Goal: Information Seeking & Learning: Learn about a topic

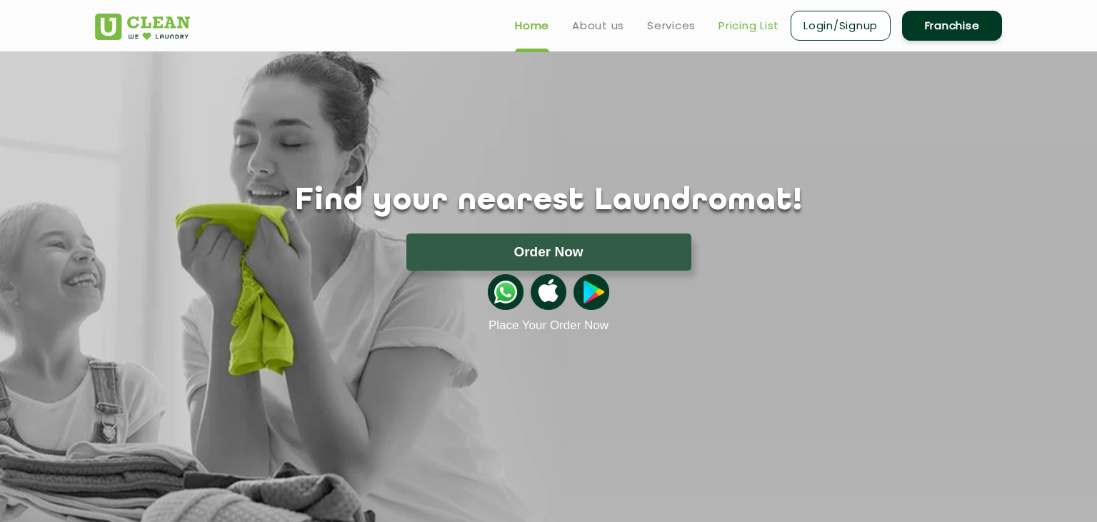
click at [732, 21] on link "Pricing List" at bounding box center [748, 25] width 61 height 17
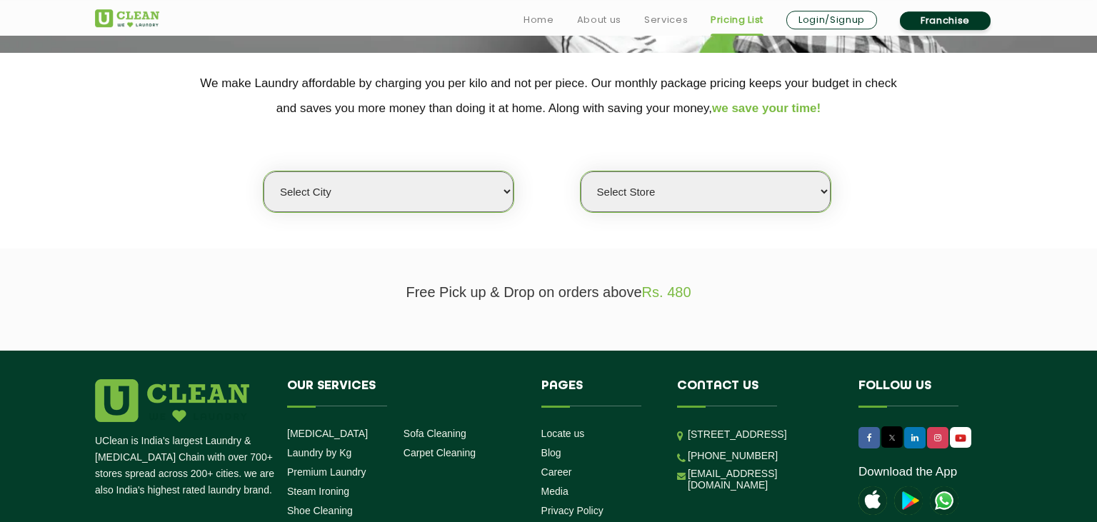
scroll to position [289, 0]
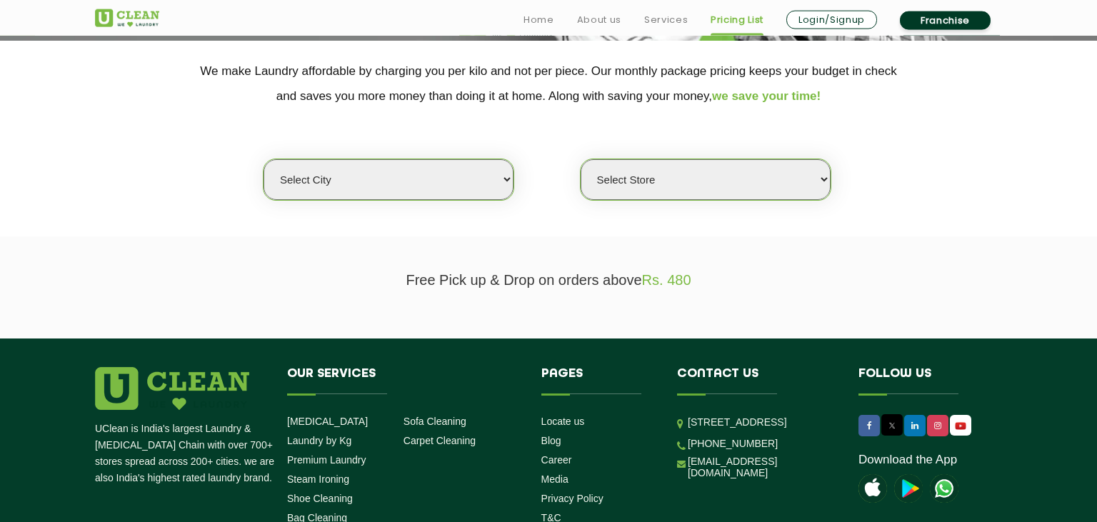
click at [263, 159] on select "Select city [GEOGRAPHIC_DATA] [GEOGRAPHIC_DATA] [GEOGRAPHIC_DATA] [GEOGRAPHIC_D…" at bounding box center [388, 179] width 250 height 41
select select "14"
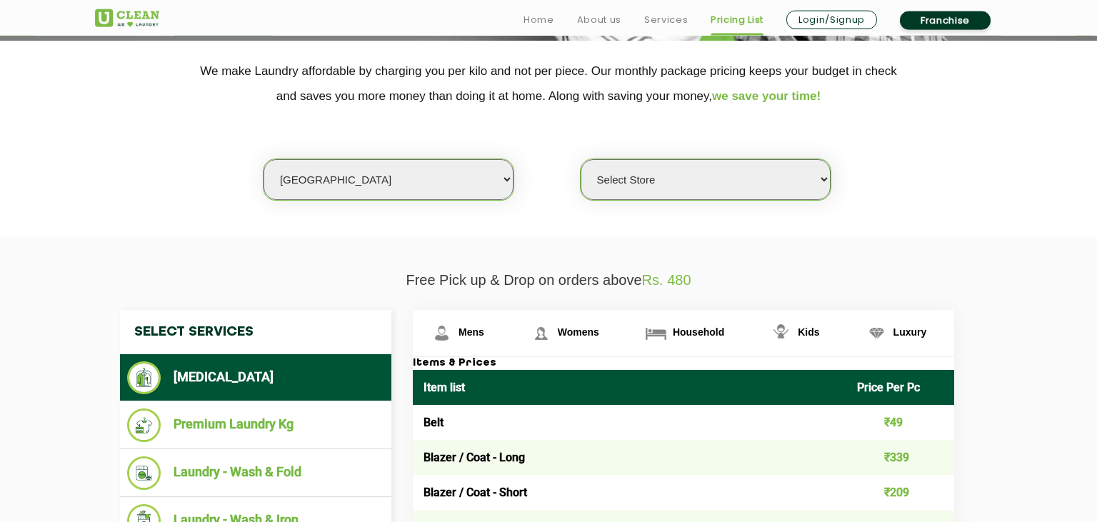
click at [581, 159] on select "Select Store UClean Aliganj UClean Hazratganj [GEOGRAPHIC_DATA] [GEOGRAPHIC_DAT…" at bounding box center [706, 179] width 250 height 41
select select "116"
click option "UClean Aliganj" at bounding box center [0, 0] width 0 height 0
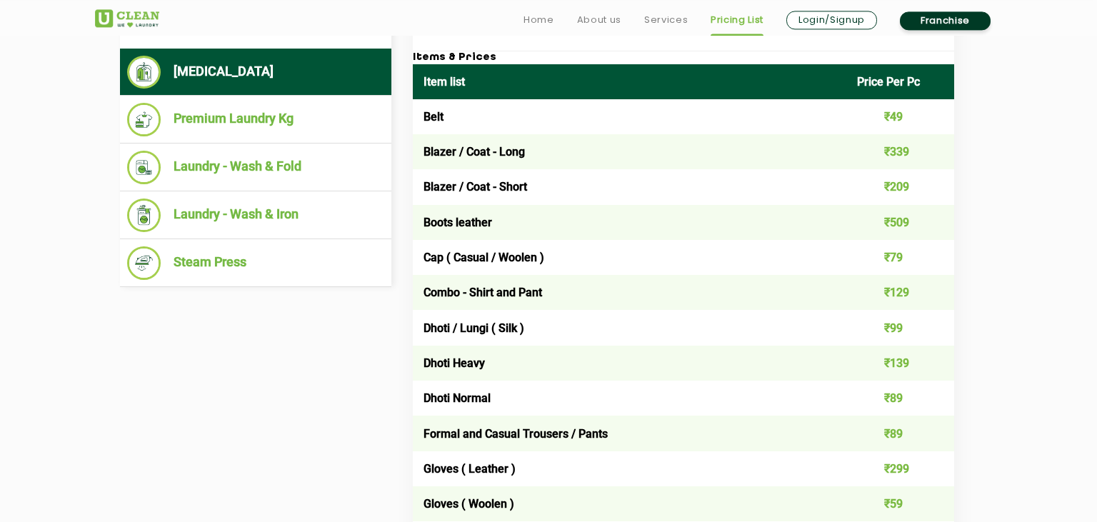
scroll to position [596, 0]
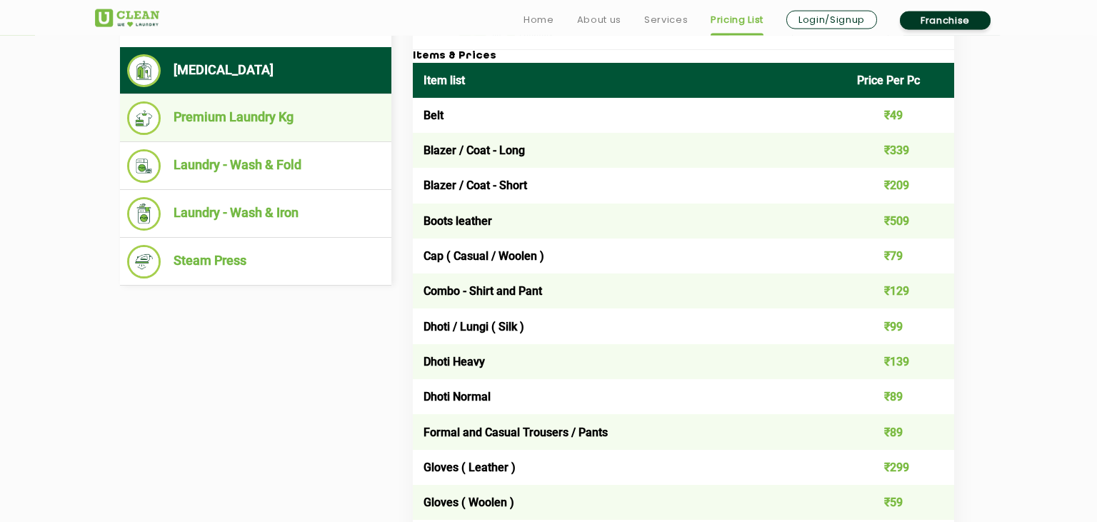
click at [223, 108] on li "Premium Laundry Kg" at bounding box center [255, 118] width 257 height 34
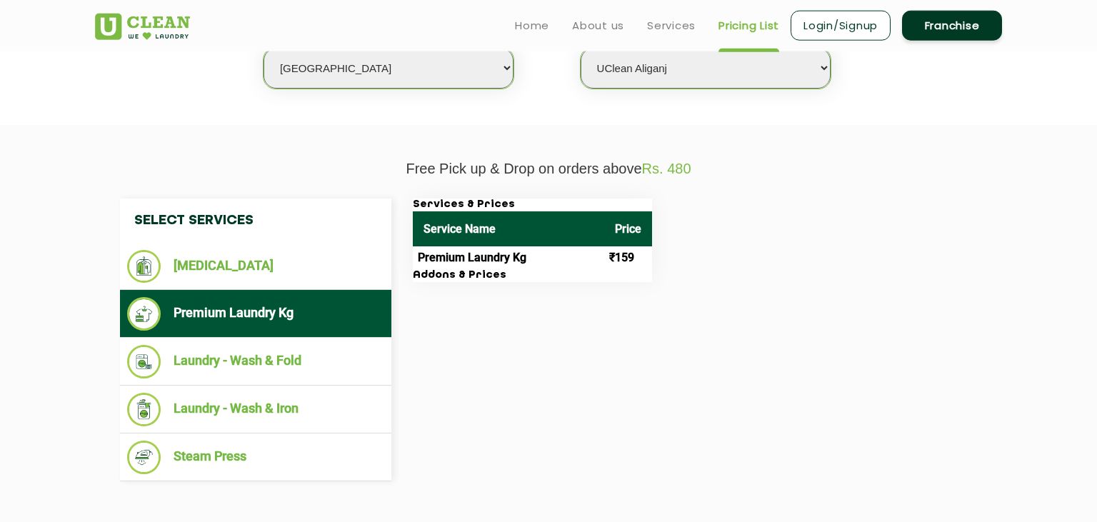
scroll to position [397, 0]
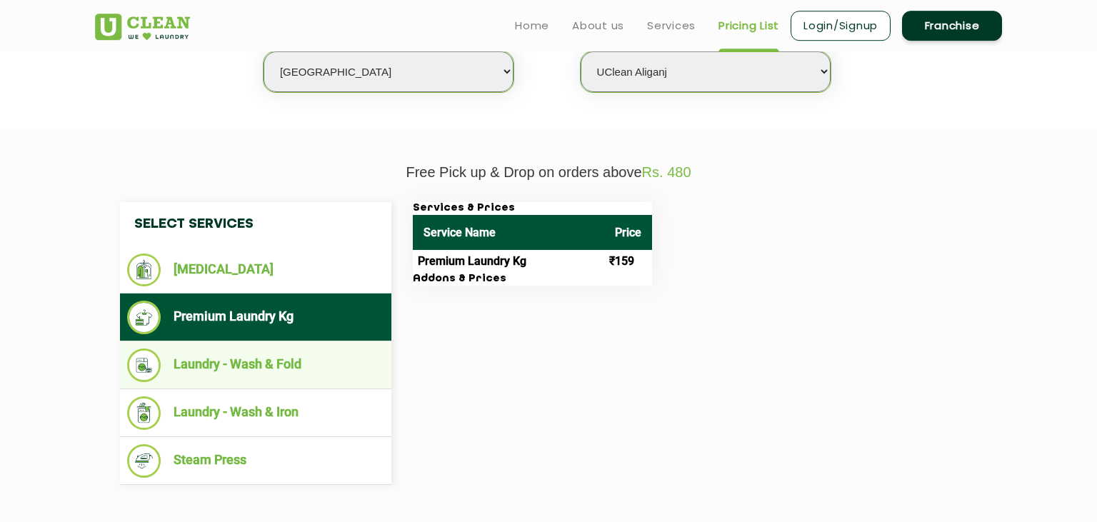
click at [266, 364] on li "Laundry - Wash & Fold" at bounding box center [255, 365] width 257 height 34
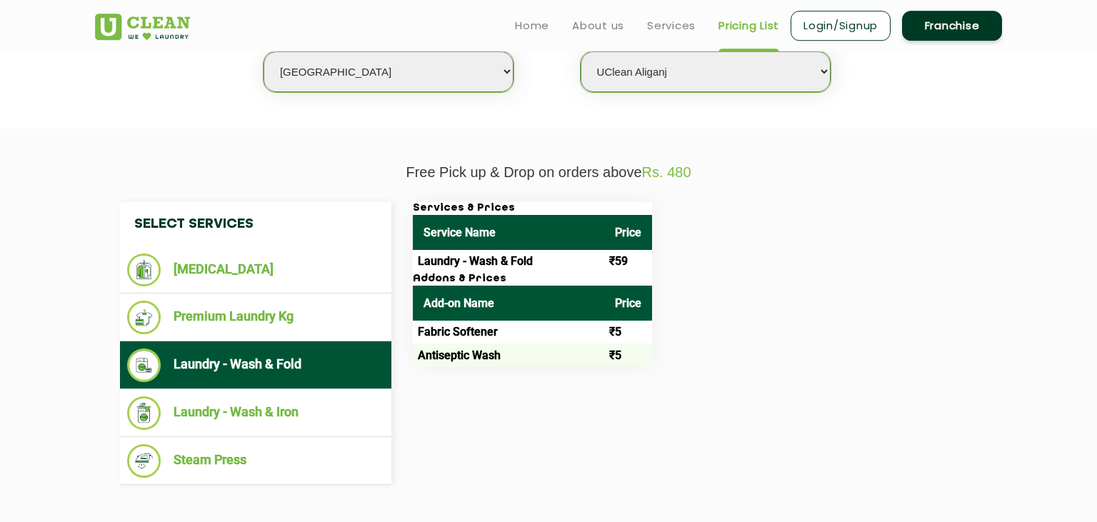
click at [324, 375] on li "Laundry - Wash & Fold" at bounding box center [255, 365] width 257 height 34
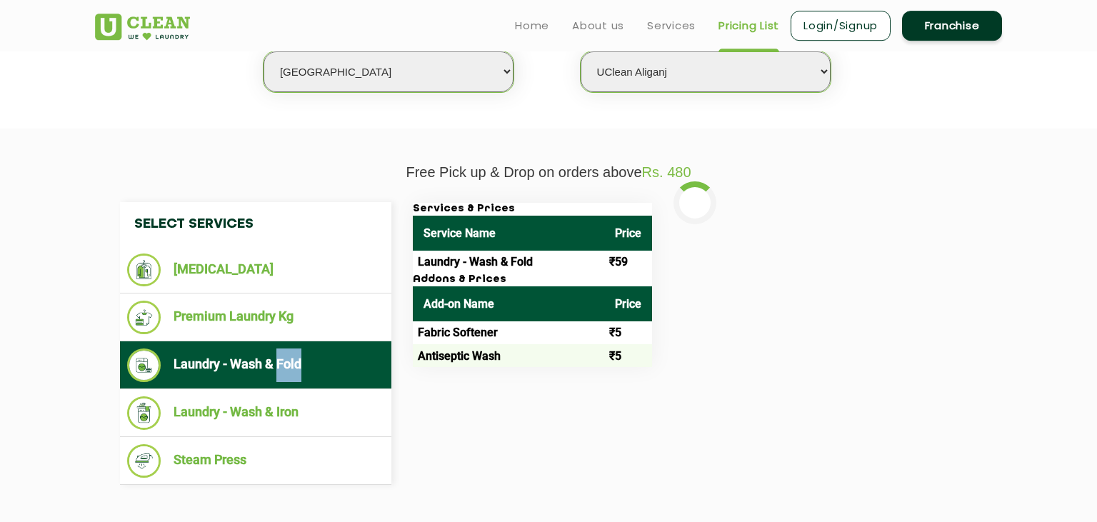
click at [324, 375] on li "Laundry - Wash & Fold" at bounding box center [255, 365] width 257 height 34
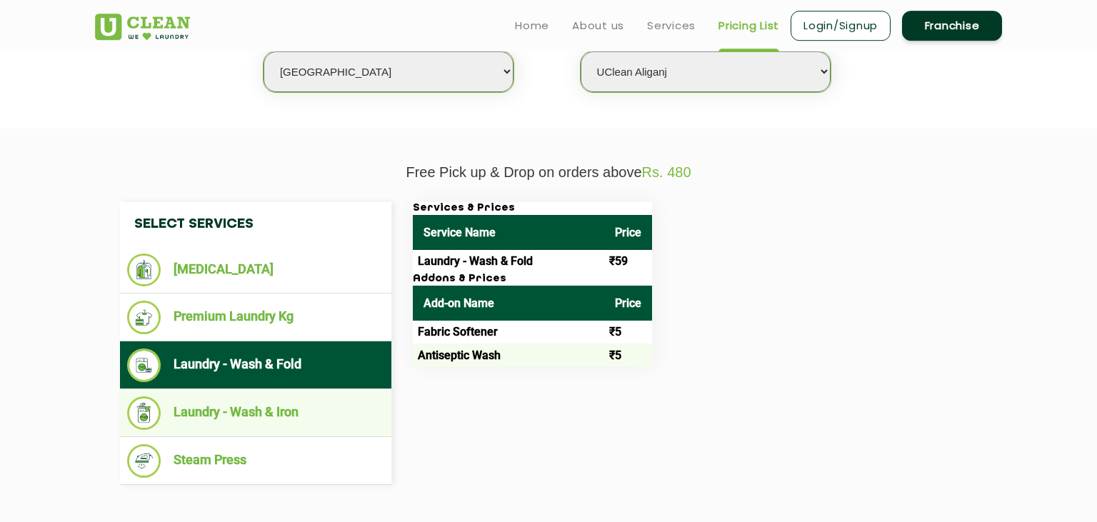
click at [176, 412] on li "Laundry - Wash & Iron" at bounding box center [255, 413] width 257 height 34
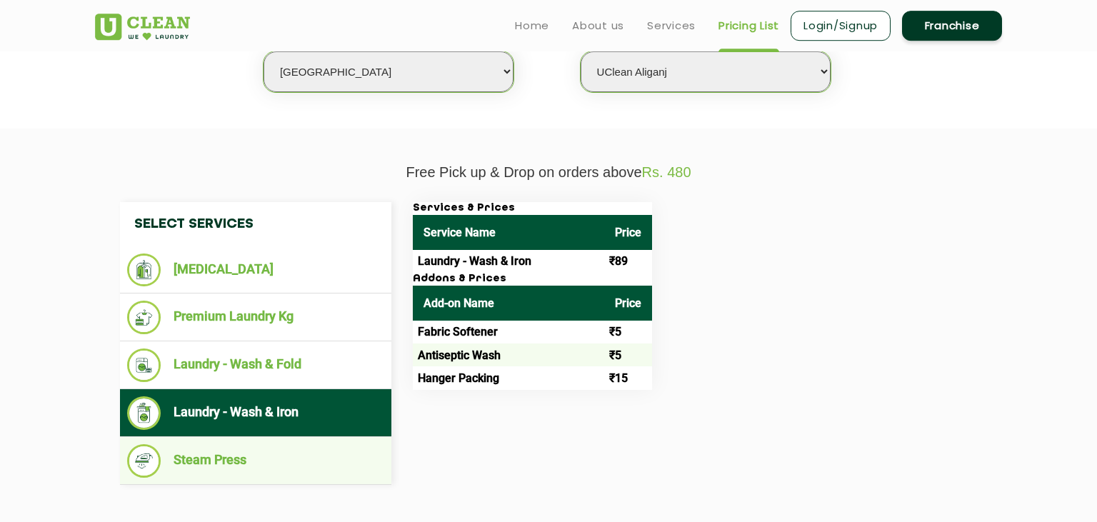
click at [219, 455] on li "Steam Press" at bounding box center [255, 461] width 257 height 34
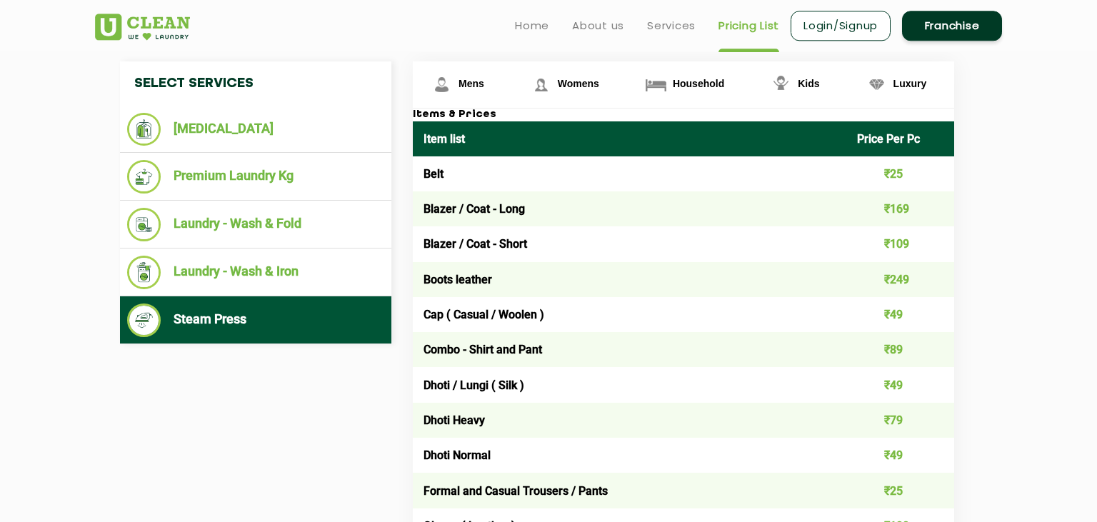
scroll to position [536, 0]
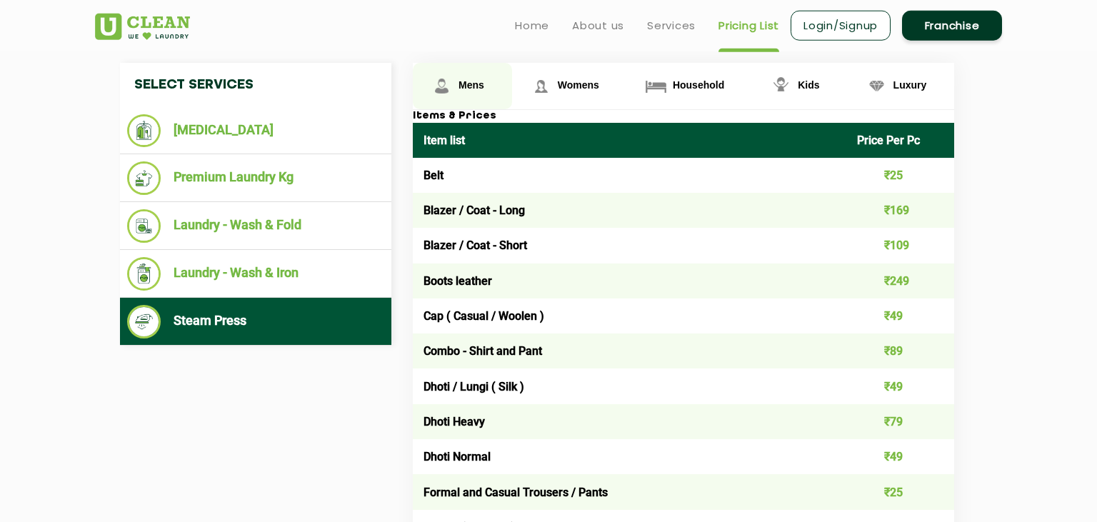
click at [467, 91] on link "Mens" at bounding box center [462, 86] width 99 height 46
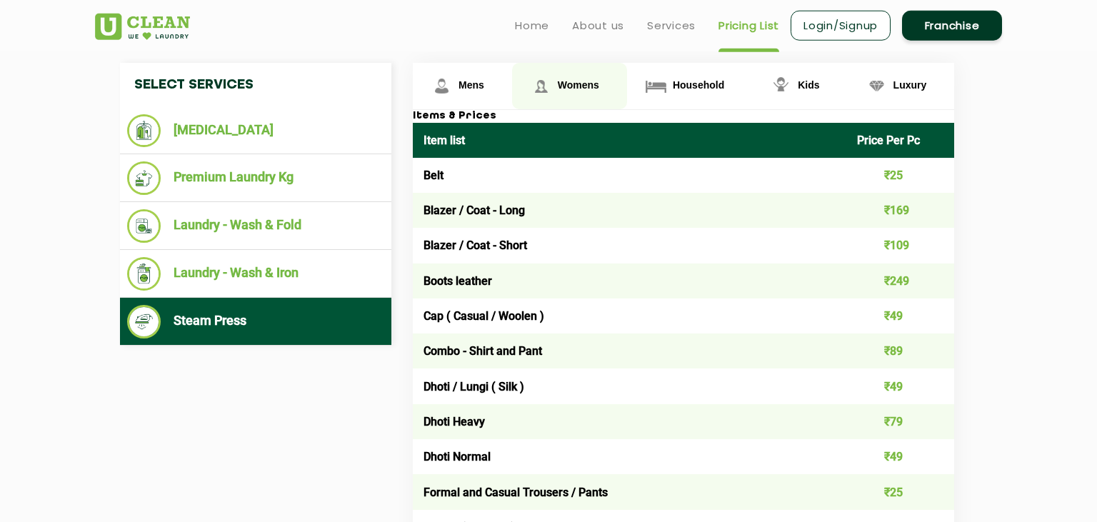
click at [454, 84] on img at bounding box center [441, 86] width 25 height 25
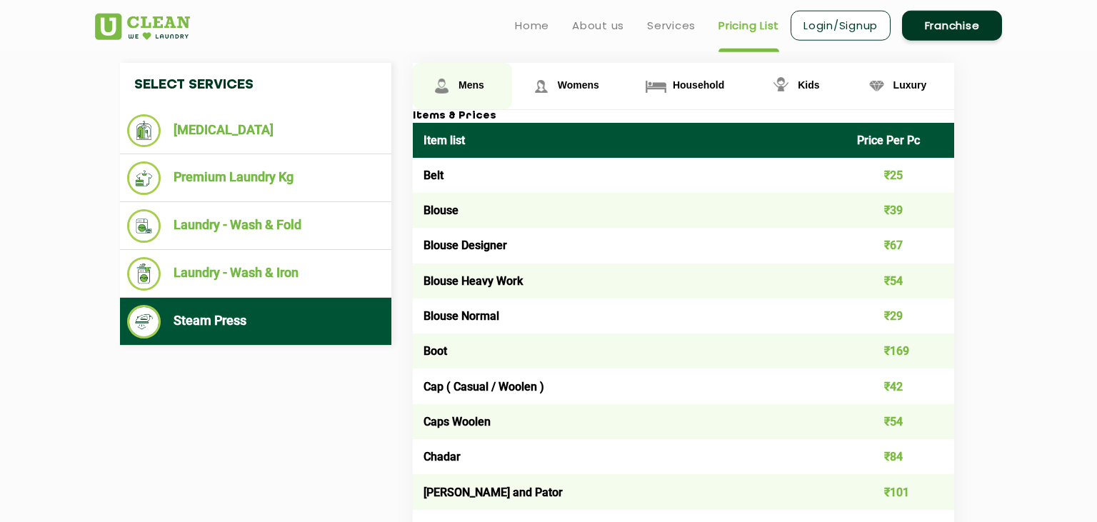
click at [473, 81] on span "Mens" at bounding box center [471, 84] width 26 height 11
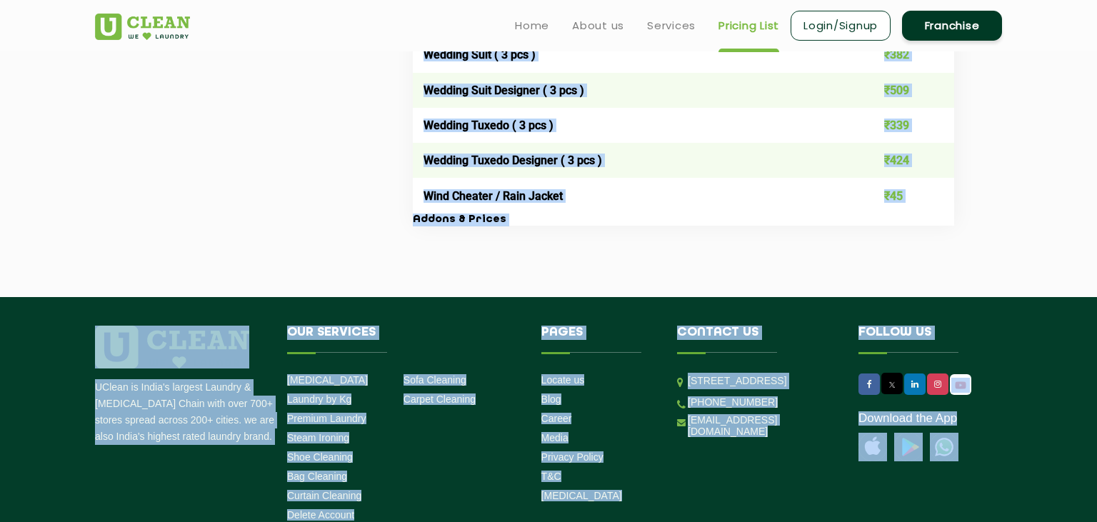
scroll to position [3107, 0]
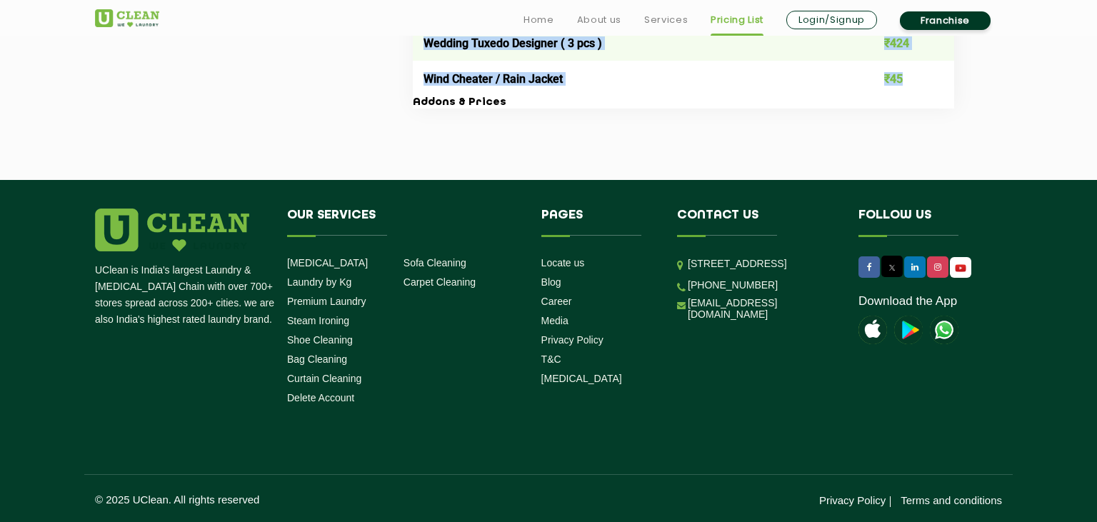
drag, startPoint x: 422, startPoint y: 189, endPoint x: 905, endPoint y: 84, distance: 494.5
copy table "Lore ipsu Dolor Sit Am Cons ₹63 Adipis / Elit - Sedd ₹230 Eiusmo / Temp - Incid…"
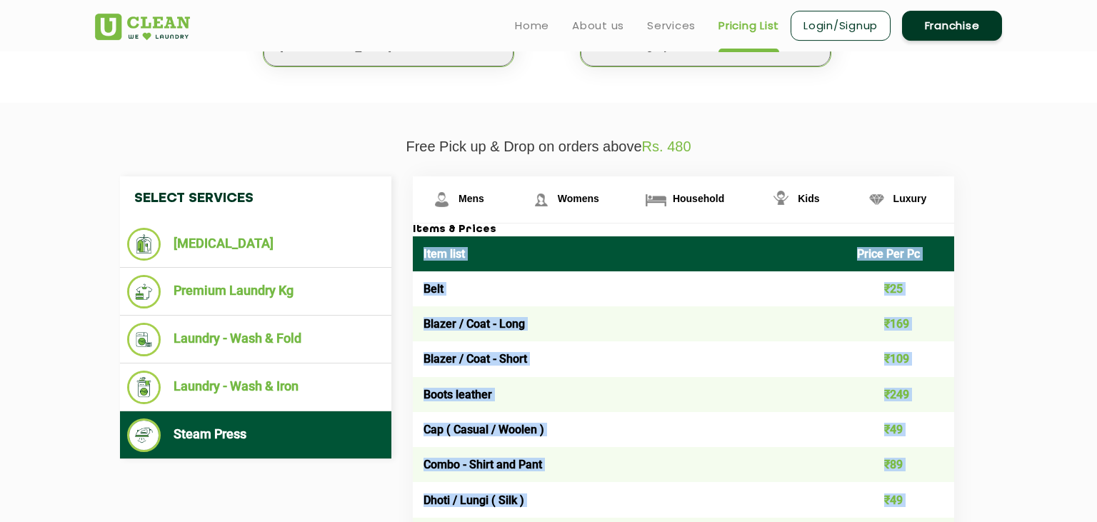
scroll to position [420, 0]
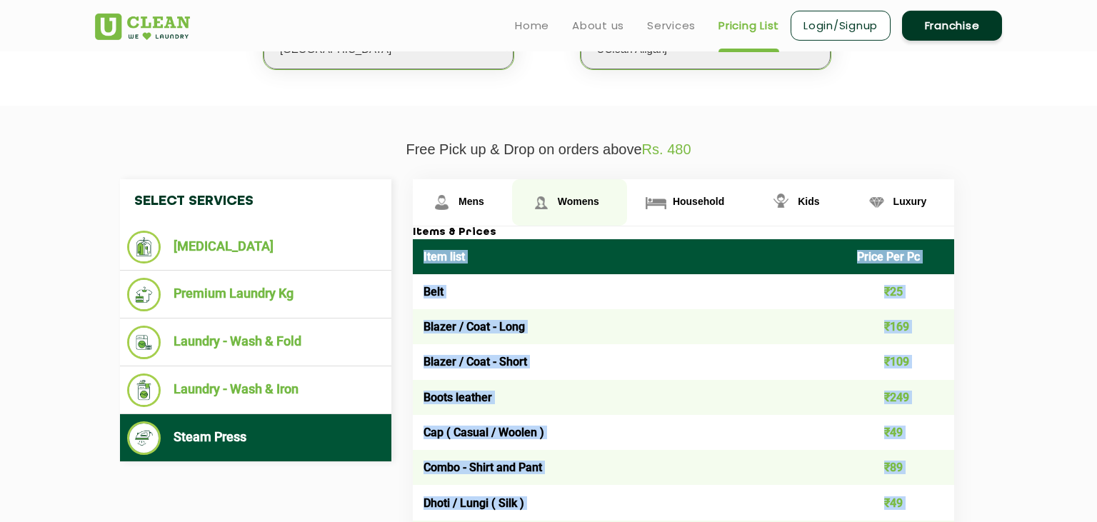
click at [512, 190] on link "Womens" at bounding box center [462, 202] width 99 height 46
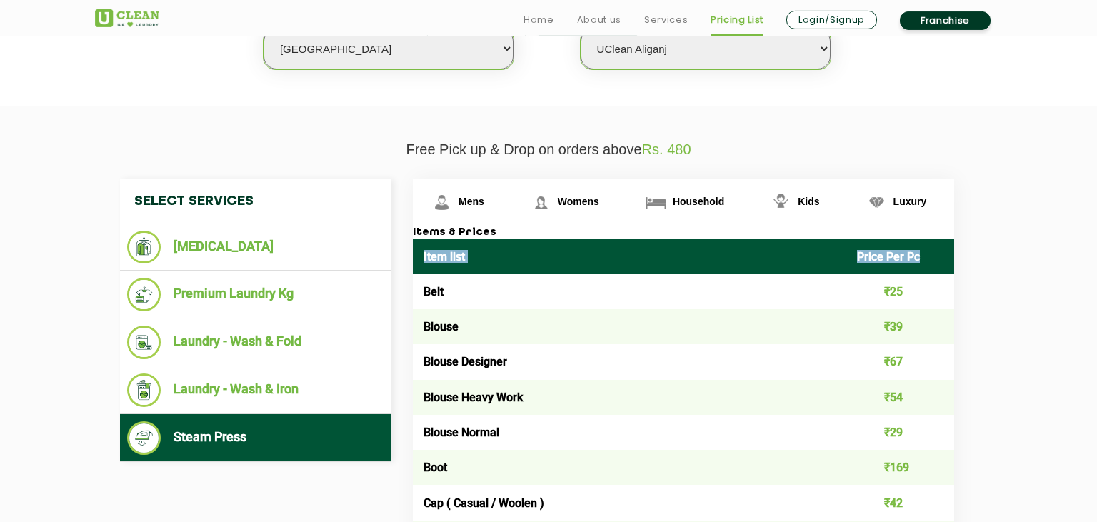
scroll to position [446, 0]
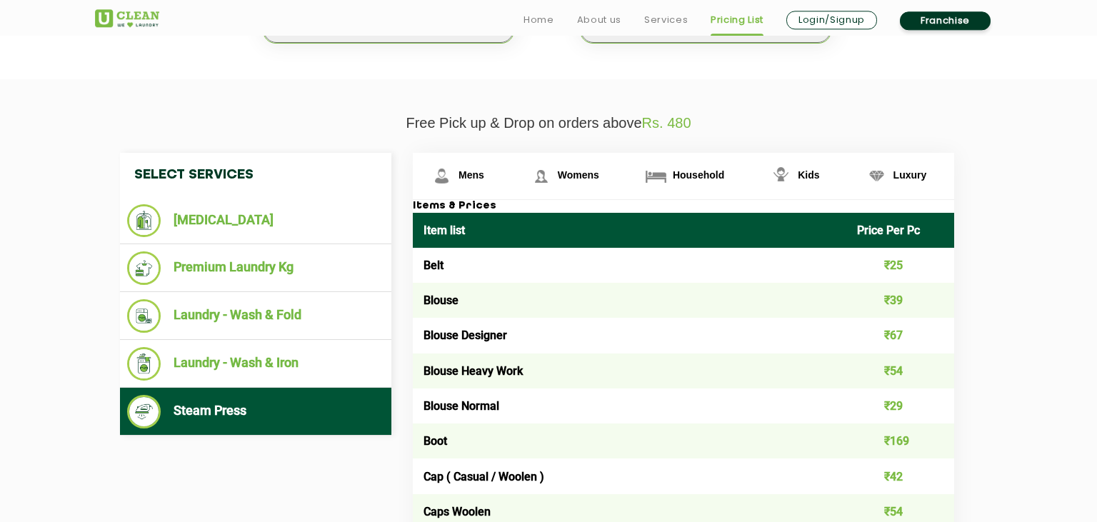
click at [503, 259] on td "Belt" at bounding box center [629, 265] width 433 height 35
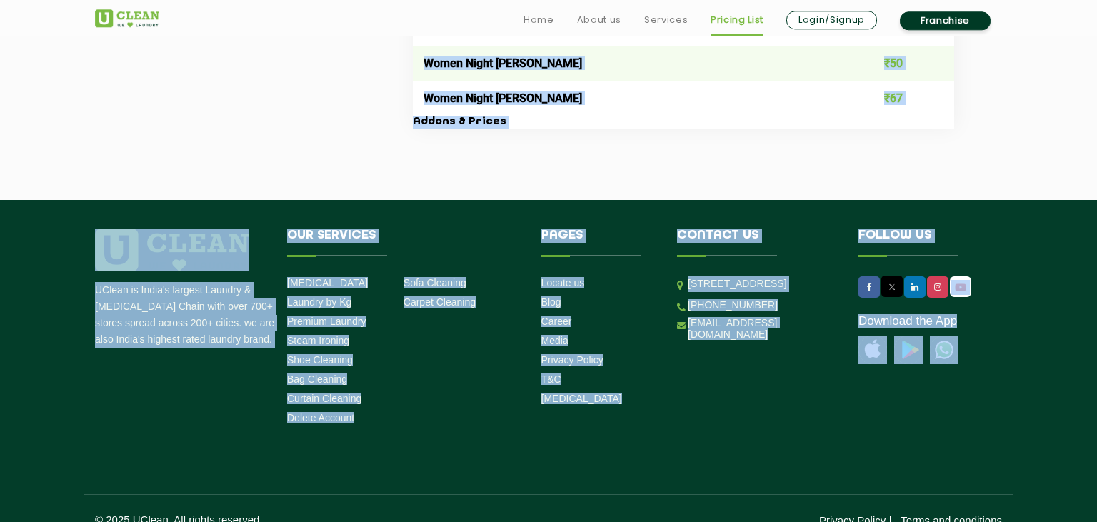
scroll to position [5299, 0]
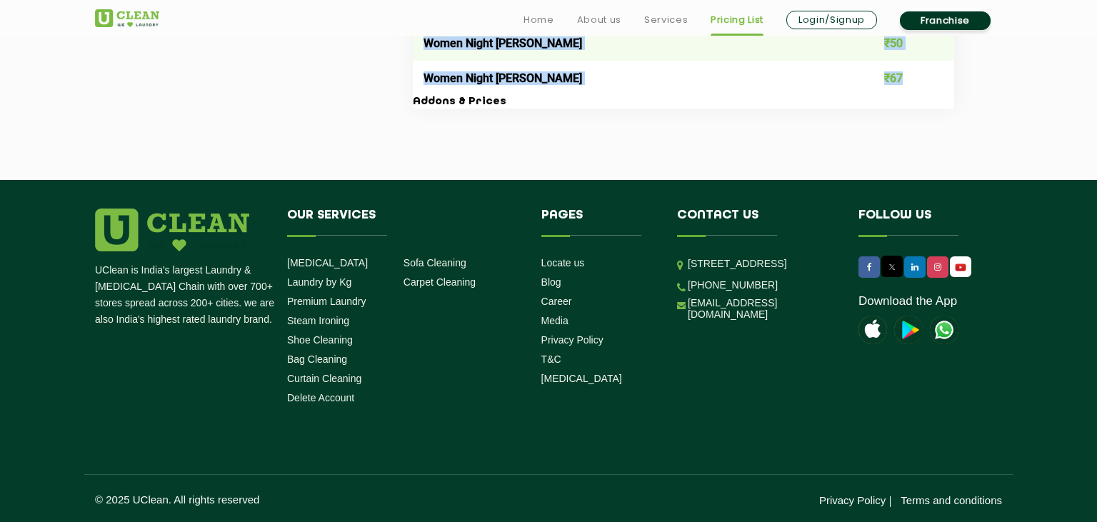
drag, startPoint x: 424, startPoint y: 229, endPoint x: 911, endPoint y: 79, distance: 509.7
copy table "Lore ipsu Dolor Sit Am Cons ₹89 Adipis ₹99 Elitse Doeiusmo ₹81 Tempor Incid Utl…"
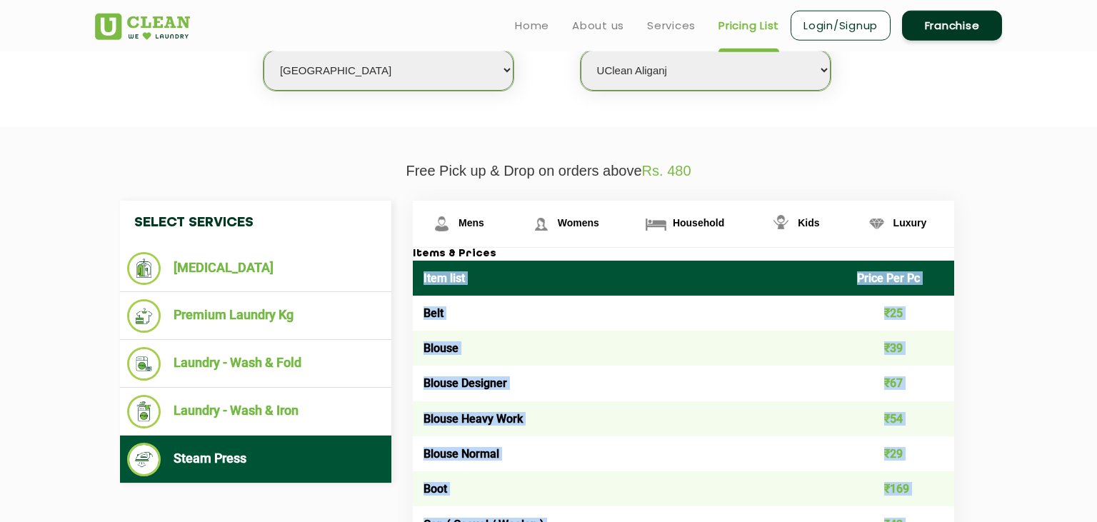
scroll to position [395, 0]
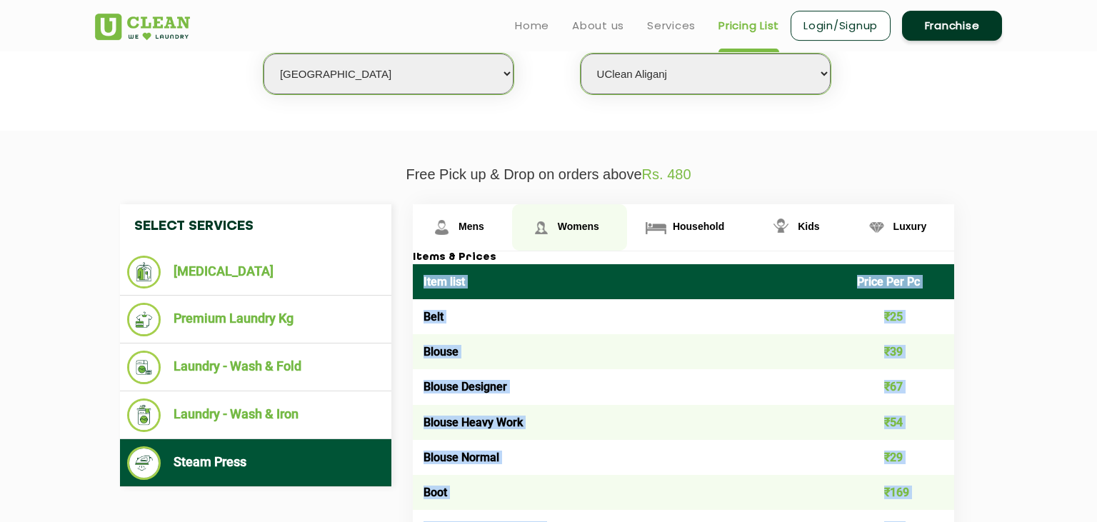
click at [582, 229] on span "Womens" at bounding box center [578, 226] width 41 height 11
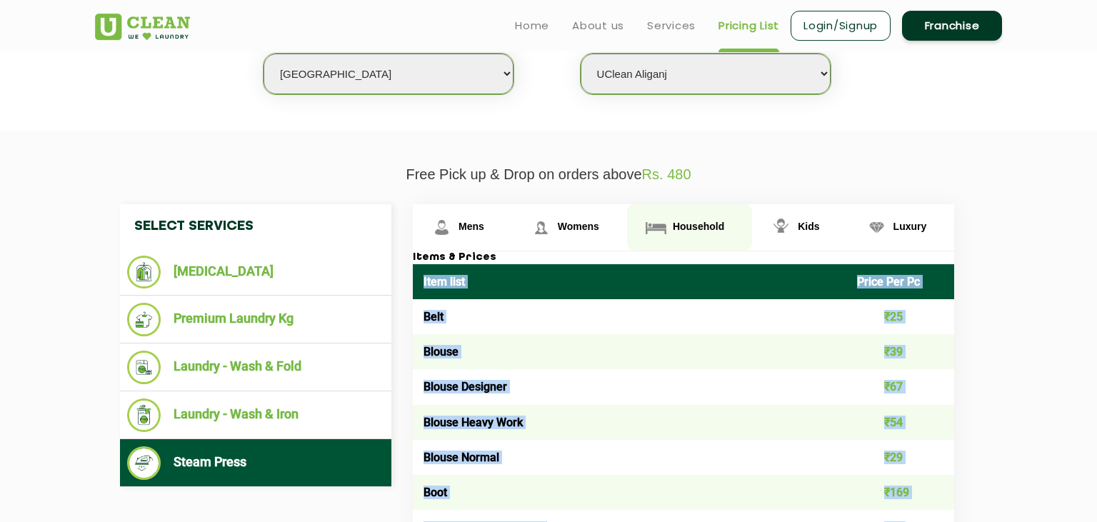
click at [512, 215] on link "Household" at bounding box center [462, 227] width 99 height 46
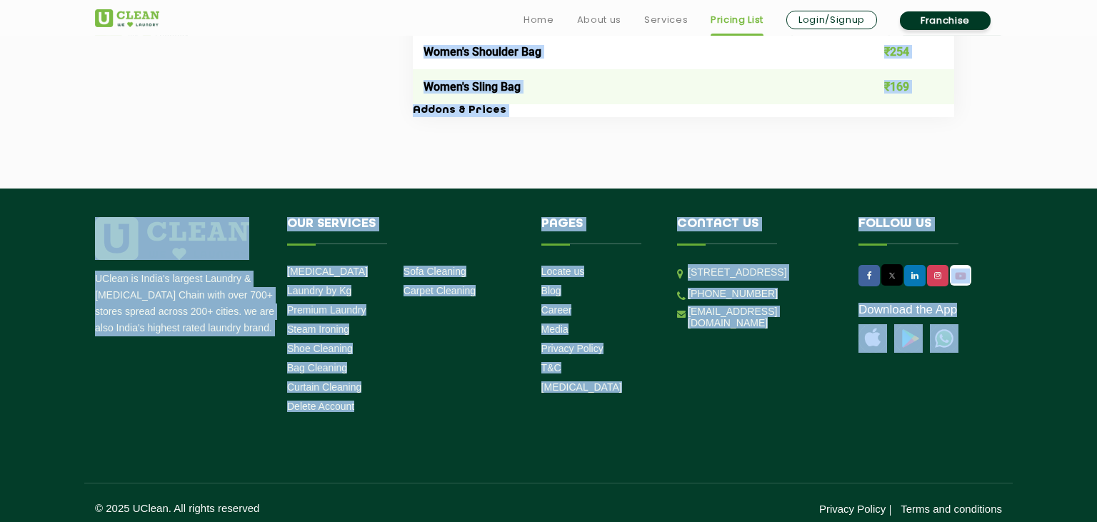
scroll to position [2930, 0]
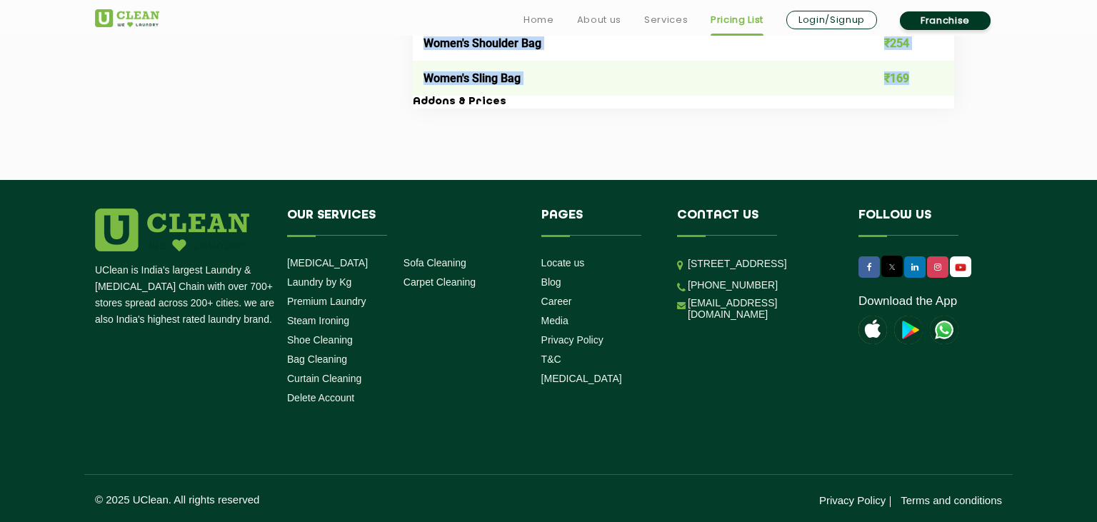
drag, startPoint x: 422, startPoint y: 150, endPoint x: 914, endPoint y: 79, distance: 497.1
copy table "Lore ipsu Dolor Sit Am Con ₹669 Adipisc Elits ₹763 Doeiusm Tempor ₹685 Incidid …"
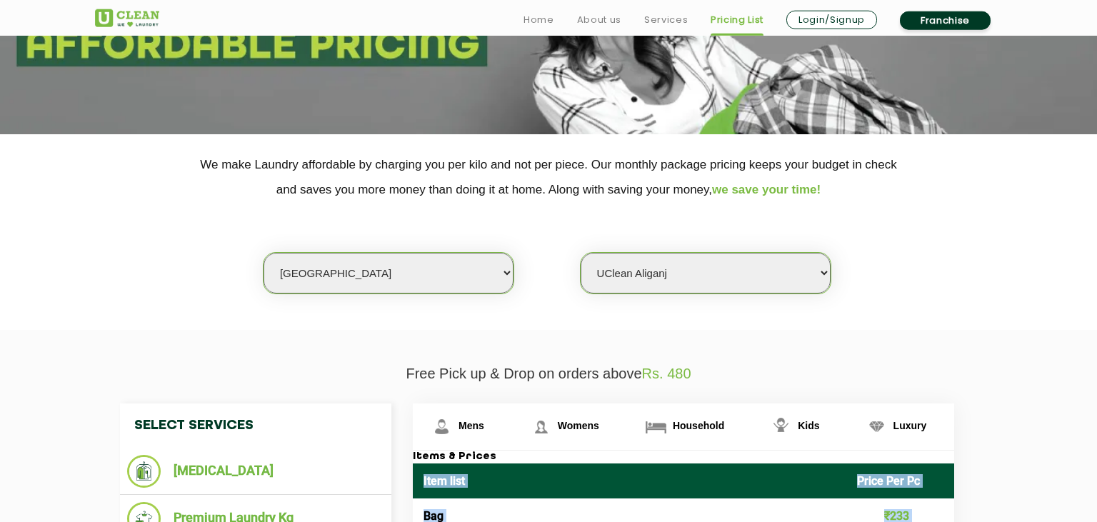
scroll to position [403, 0]
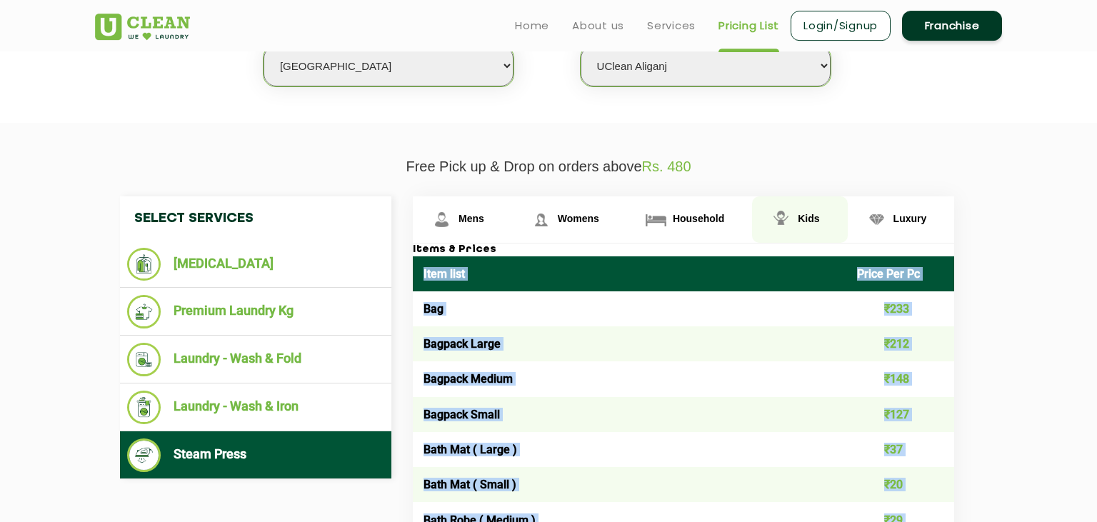
click at [484, 219] on span "Kids" at bounding box center [471, 218] width 26 height 11
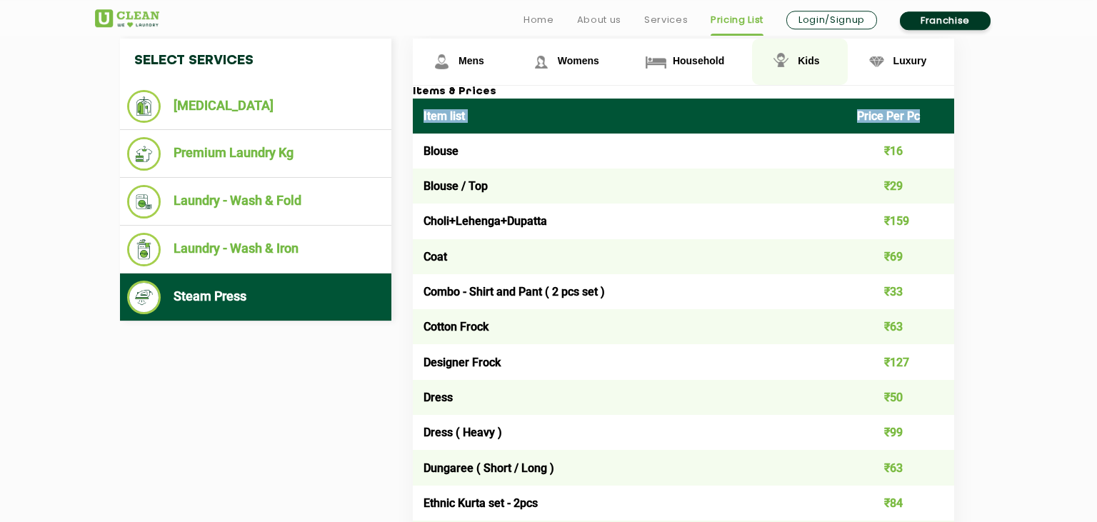
scroll to position [563, 0]
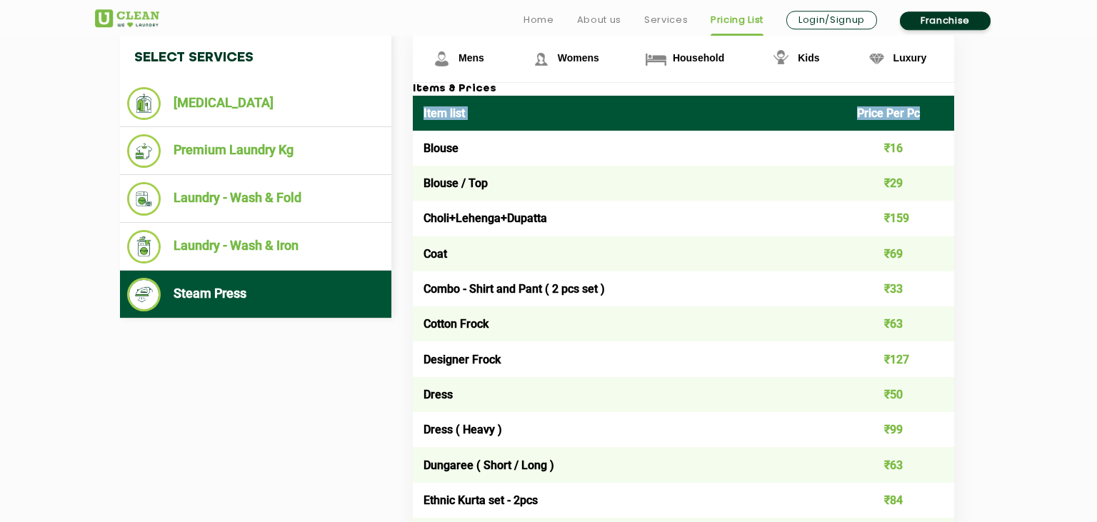
click at [495, 115] on th "Item list" at bounding box center [629, 113] width 433 height 35
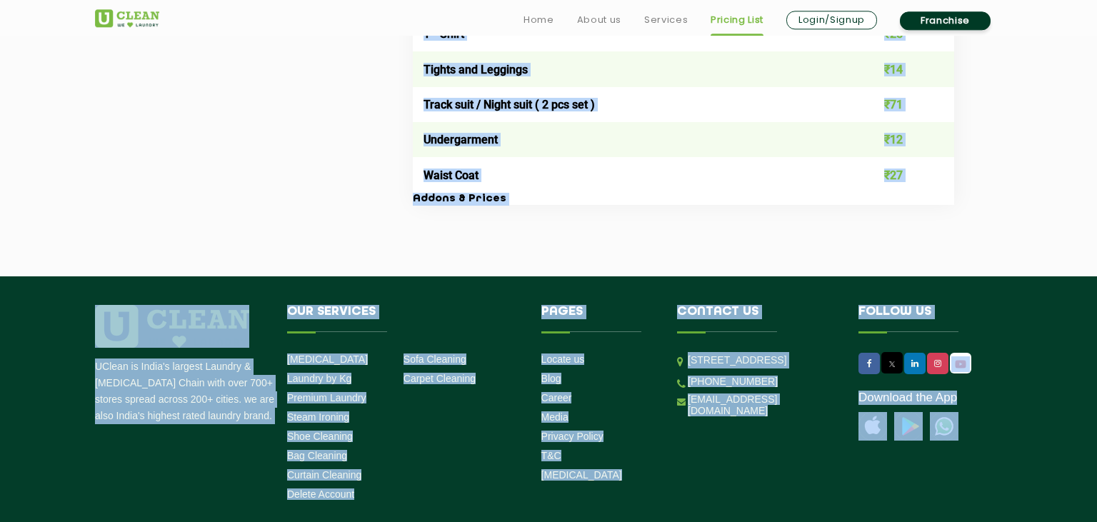
scroll to position [1623, 0]
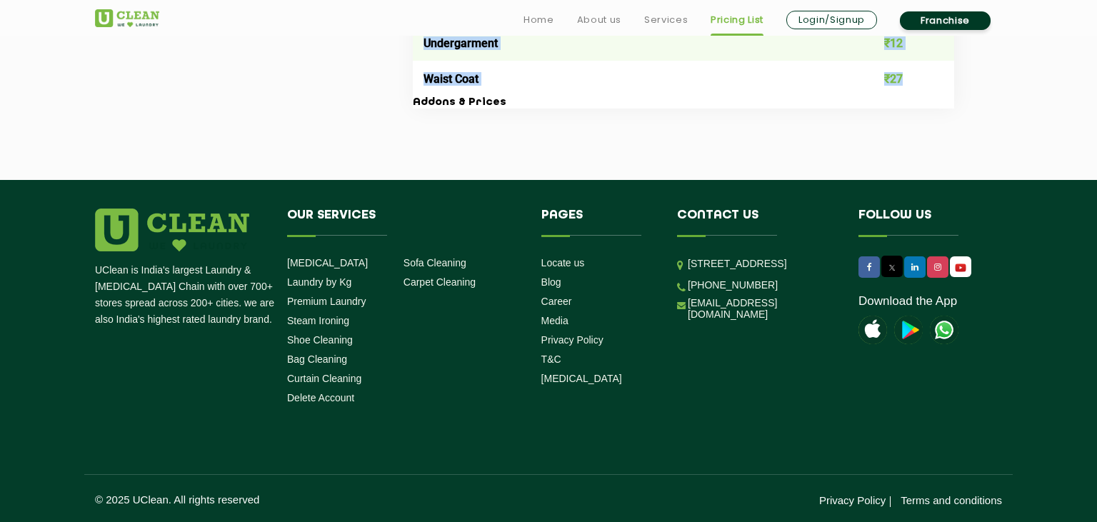
drag, startPoint x: 422, startPoint y: 109, endPoint x: 924, endPoint y: 84, distance: 502.5
copy table "Item list Price Per Pc Blouse ₹16 Blouse / Top ₹29 Choli+Lehenga+Dupatta ₹159 C…"
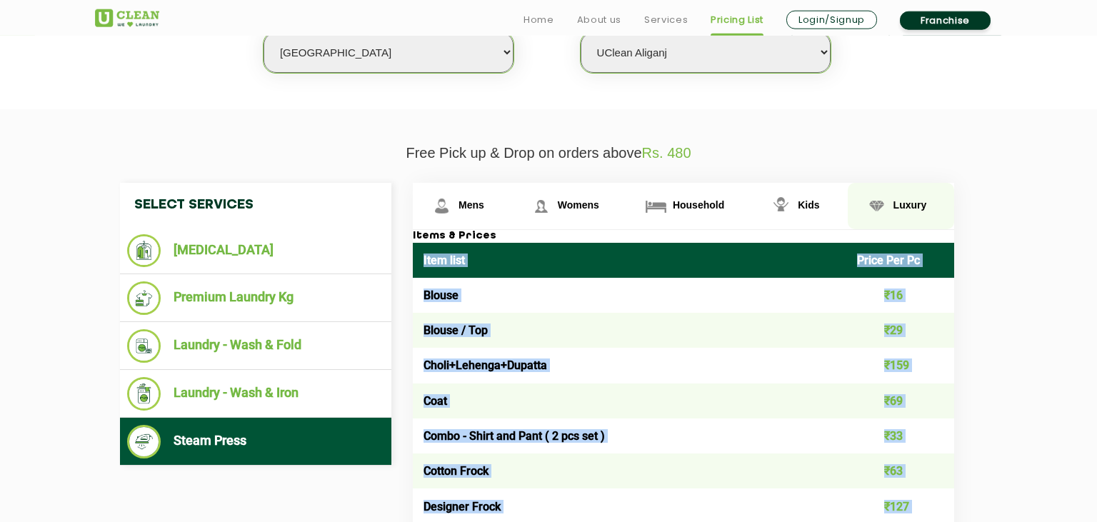
scroll to position [428, 0]
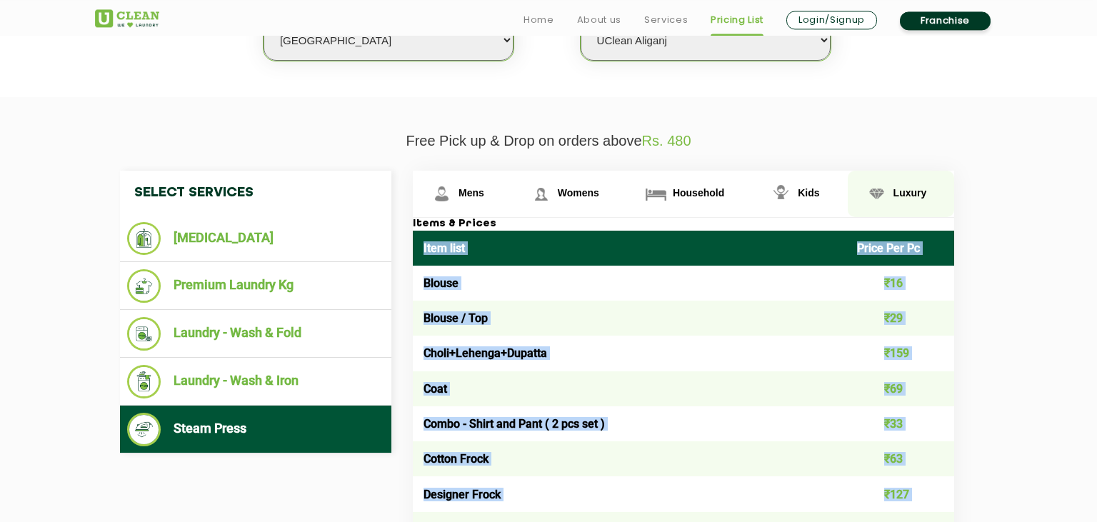
click at [512, 186] on link "Luxury" at bounding box center [462, 194] width 99 height 46
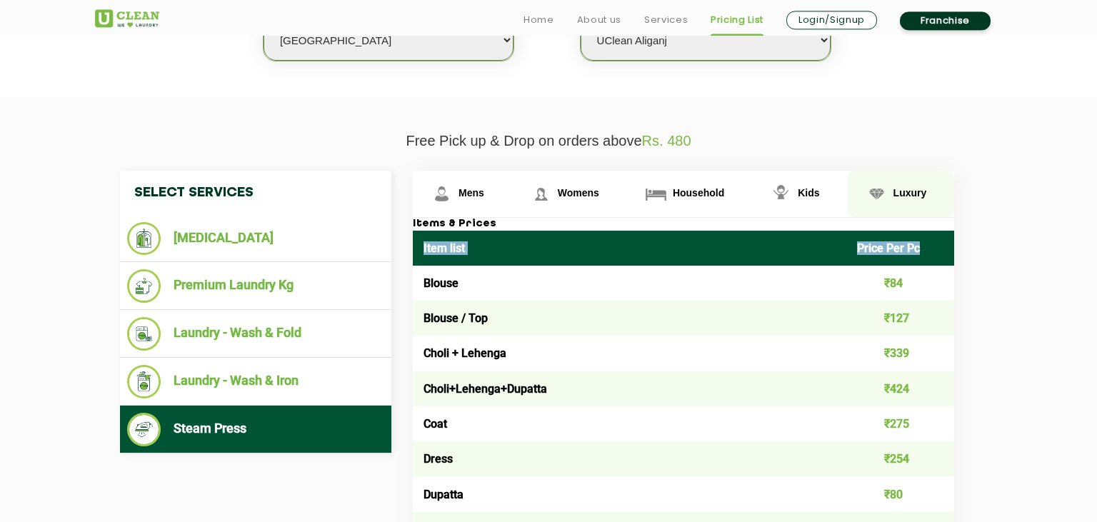
scroll to position [543, 0]
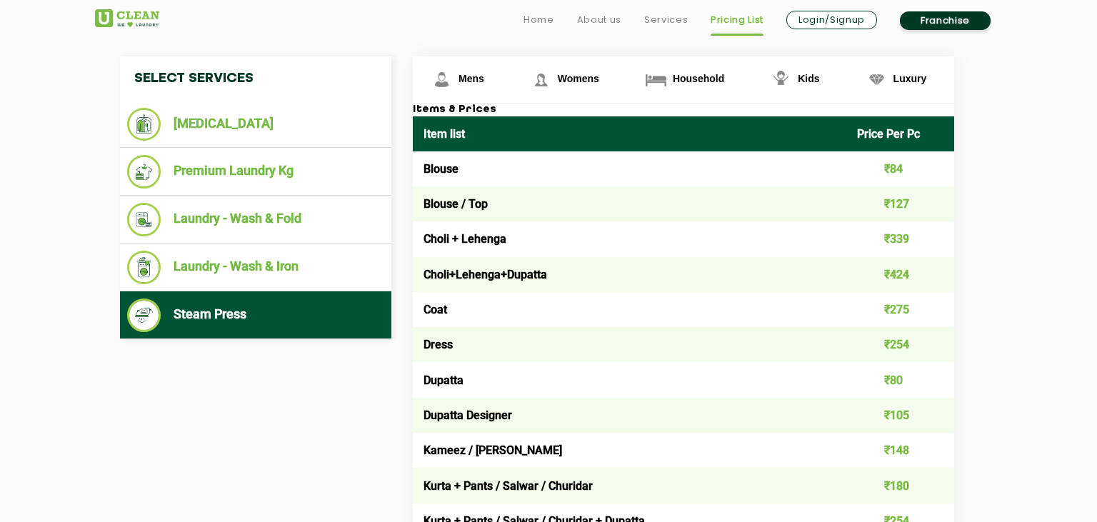
click at [545, 160] on td "Blouse" at bounding box center [629, 168] width 433 height 35
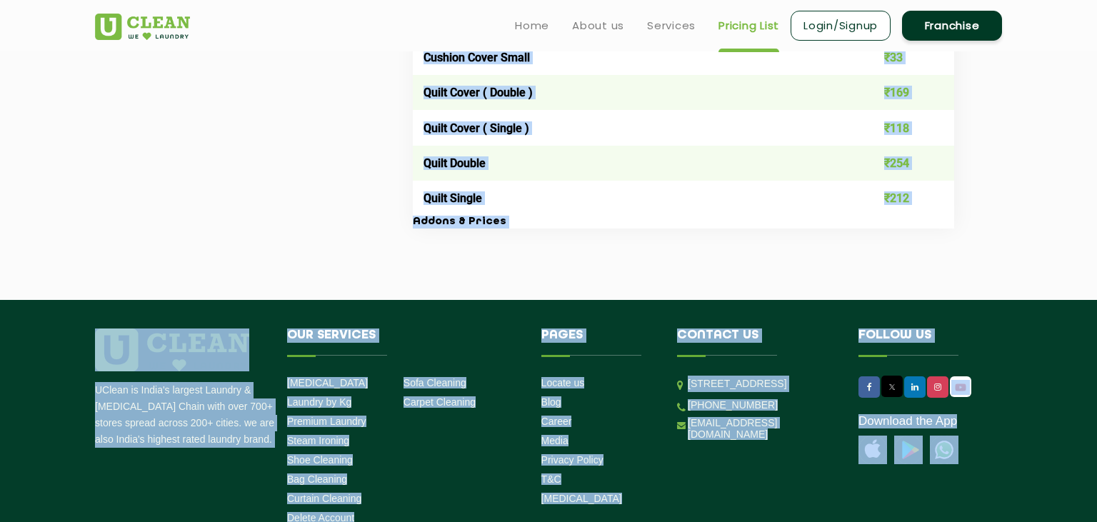
scroll to position [2613, 0]
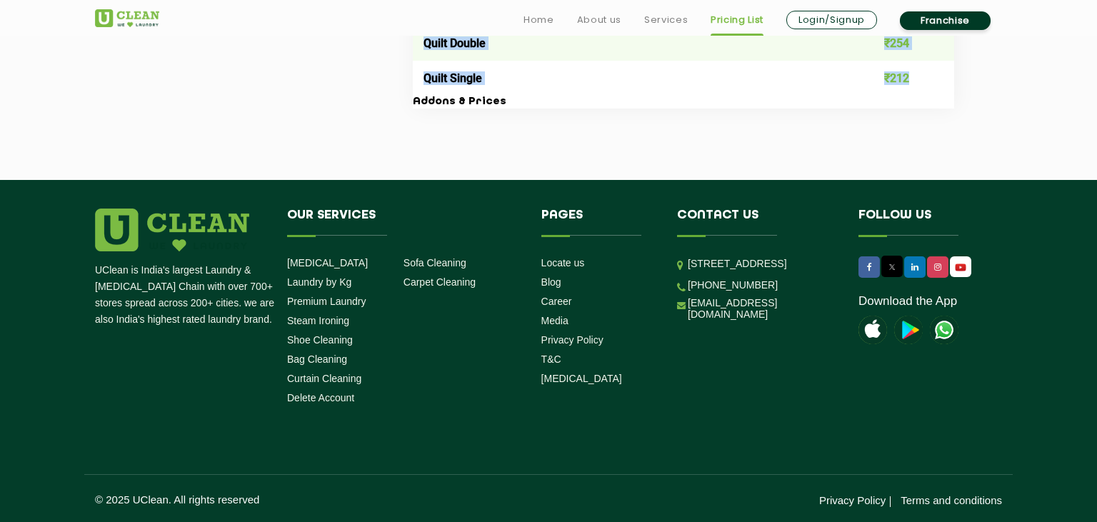
drag, startPoint x: 423, startPoint y: 131, endPoint x: 920, endPoint y: 83, distance: 499.3
copy table "Lore ipsu Dolor Sit Am Consec ₹74 Adipis / Eli ₹250 Seddo + Eiusmod ₹962 Tempo+…"
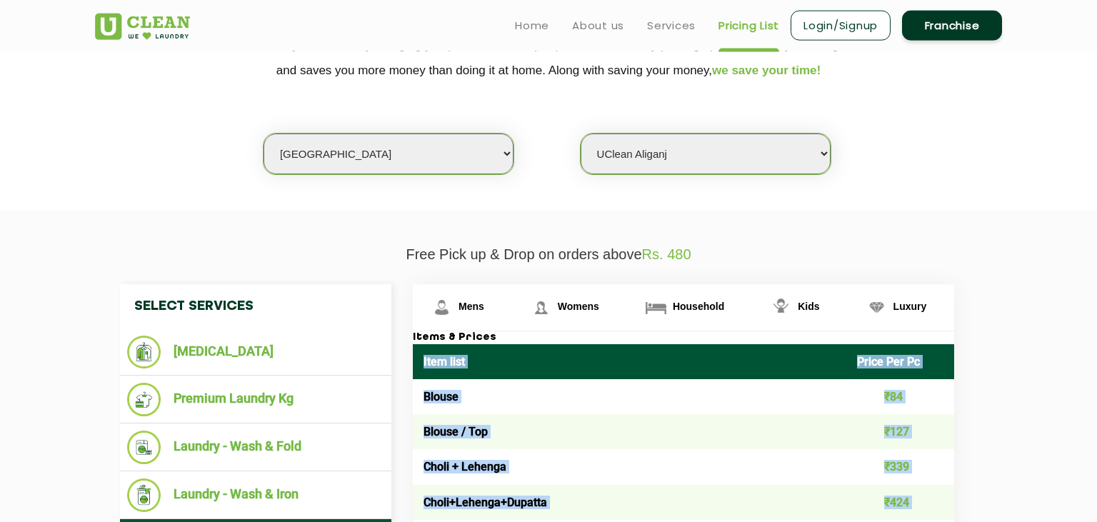
scroll to position [0, 0]
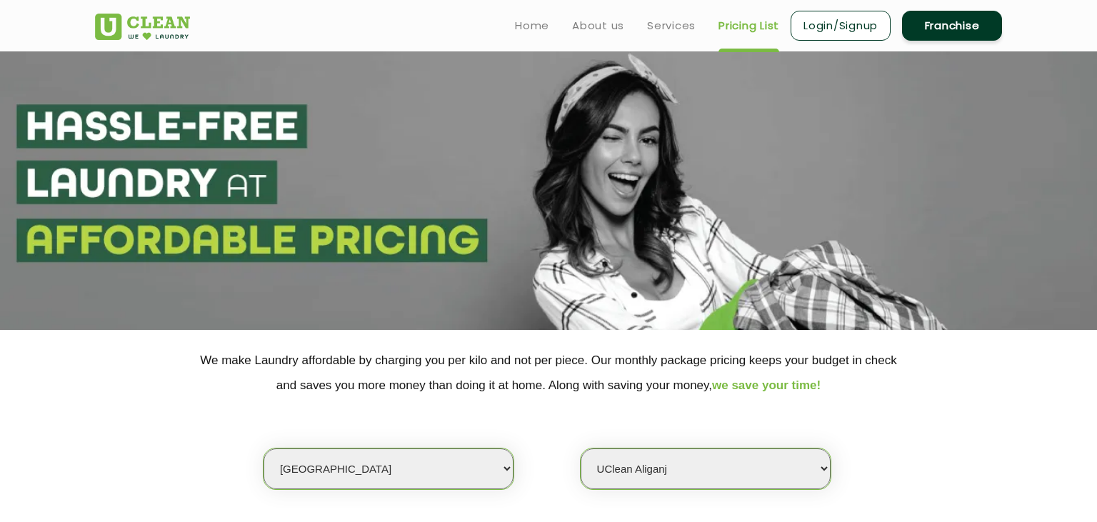
click at [958, 33] on link "Franchise" at bounding box center [952, 26] width 100 height 30
click at [593, 23] on link "About us" at bounding box center [598, 25] width 52 height 17
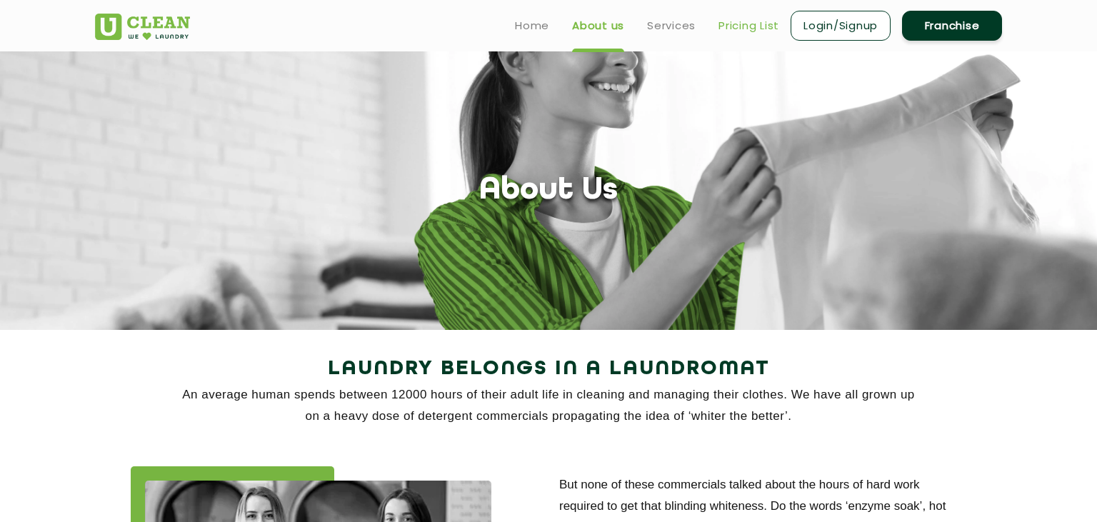
click at [733, 33] on link "Pricing List" at bounding box center [748, 25] width 61 height 17
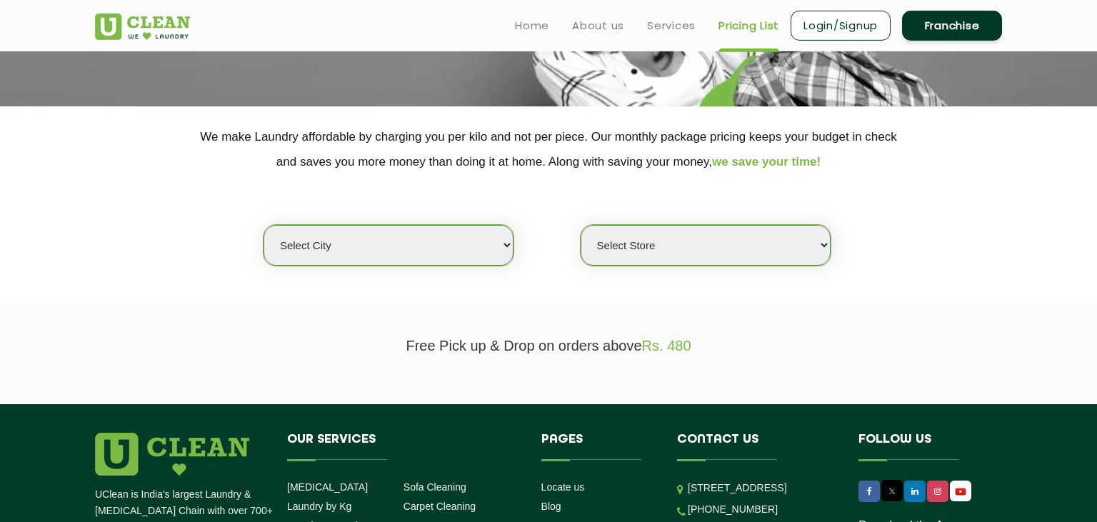
scroll to position [223, 0]
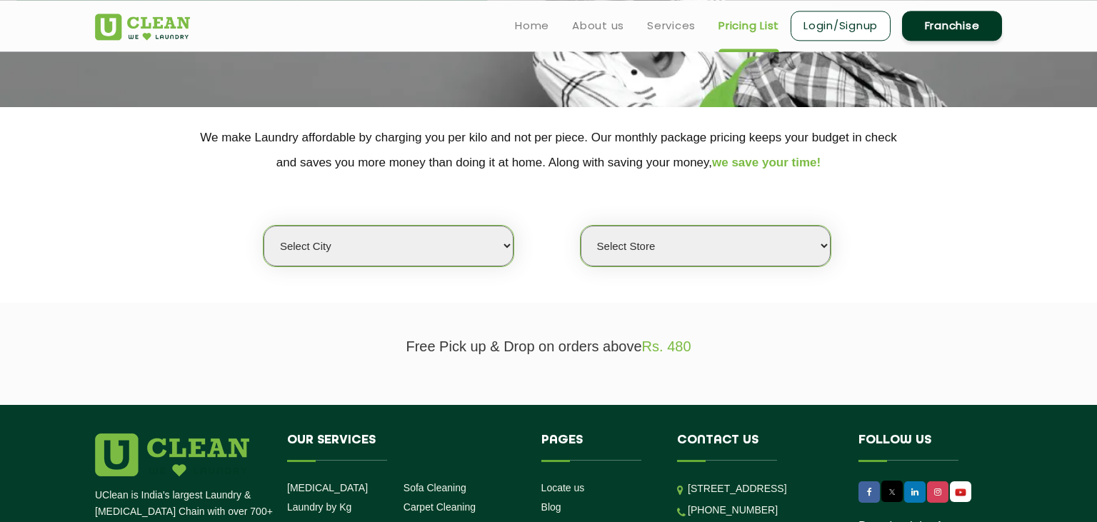
click at [263, 226] on select "Select city [GEOGRAPHIC_DATA] [GEOGRAPHIC_DATA] [GEOGRAPHIC_DATA] [GEOGRAPHIC_D…" at bounding box center [388, 246] width 250 height 41
click option "Hingoli" at bounding box center [0, 0] width 0 height 0
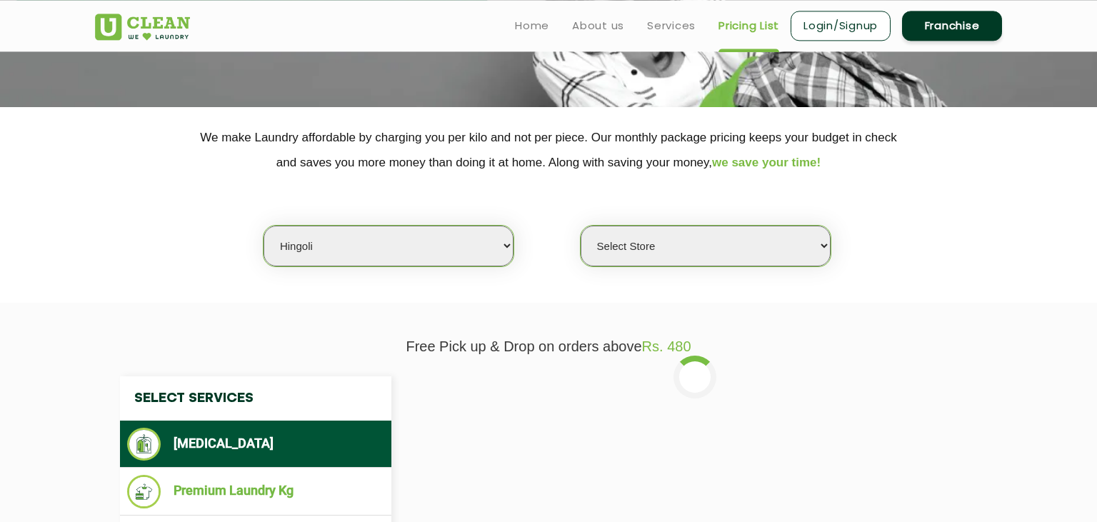
click at [327, 251] on select "Select city [GEOGRAPHIC_DATA] [GEOGRAPHIC_DATA] [GEOGRAPHIC_DATA] [GEOGRAPHIC_D…" at bounding box center [388, 246] width 250 height 41
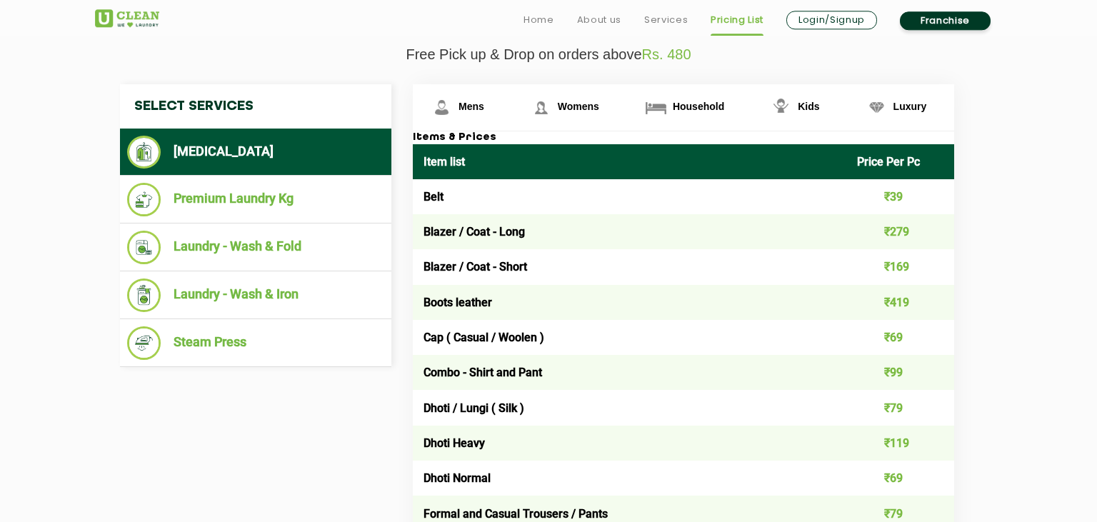
scroll to position [518, 0]
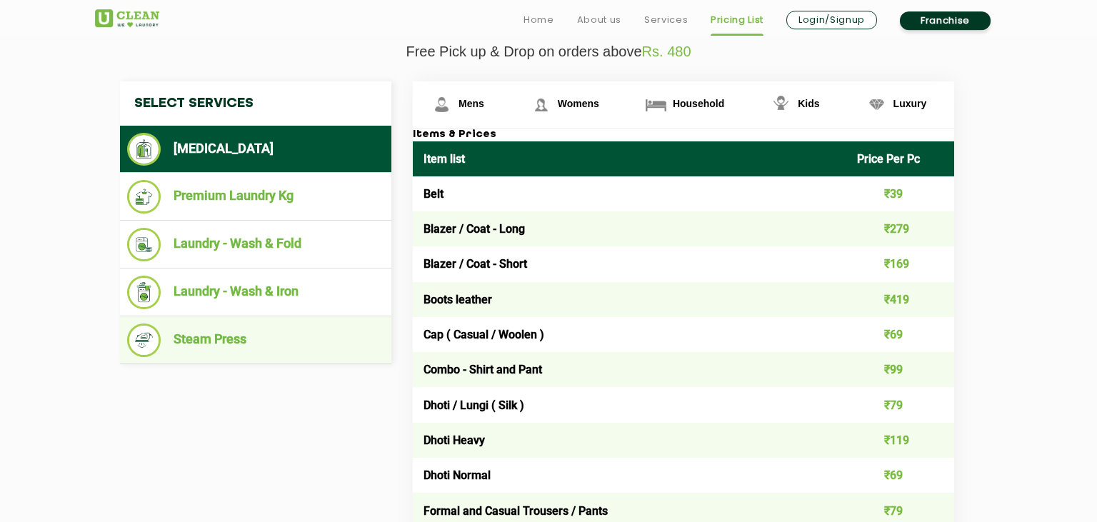
click at [245, 338] on li "Steam Press" at bounding box center [255, 340] width 257 height 34
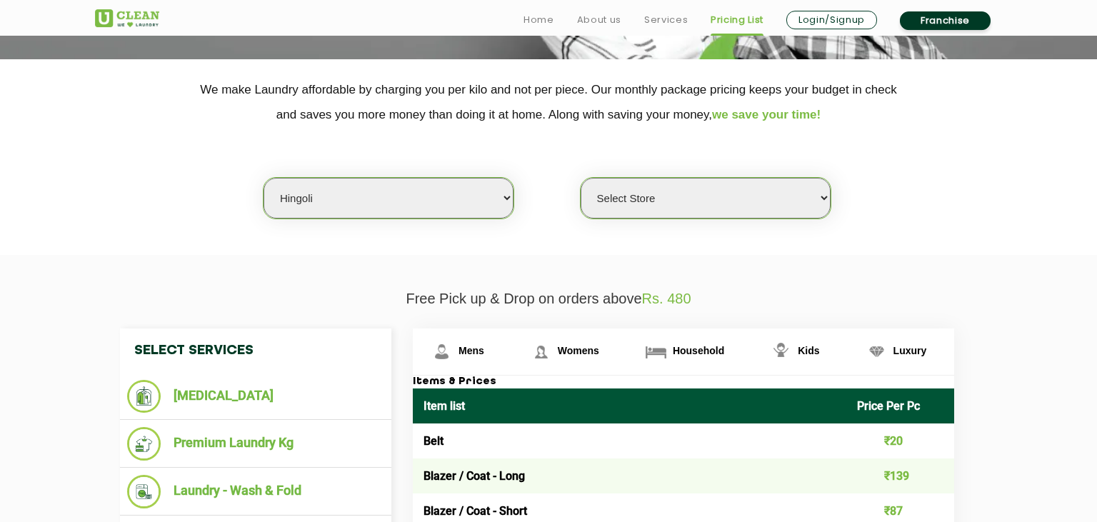
scroll to position [272, 0]
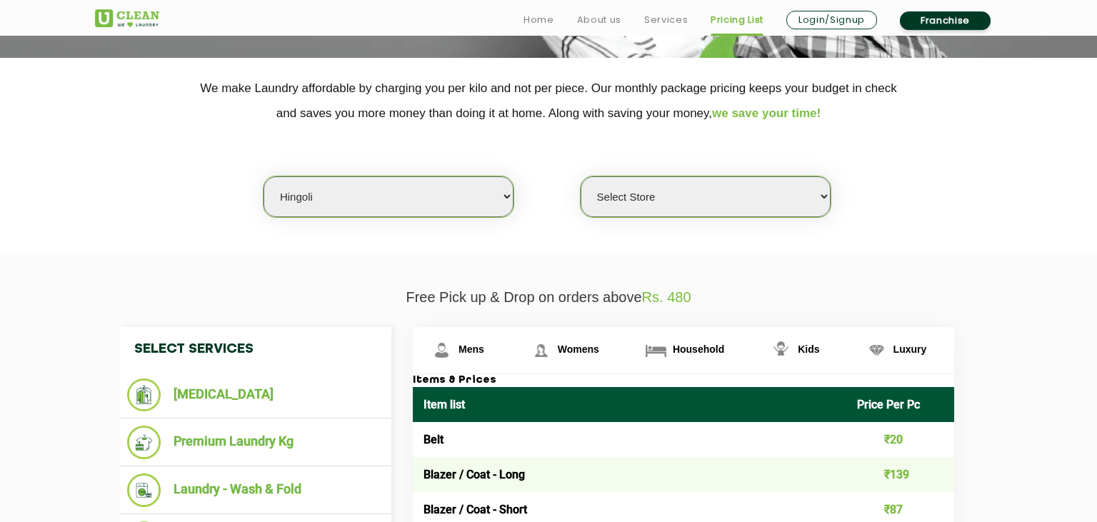
click at [263, 176] on select "Select city [GEOGRAPHIC_DATA] [GEOGRAPHIC_DATA] [GEOGRAPHIC_DATA] [GEOGRAPHIC_D…" at bounding box center [388, 196] width 250 height 41
select select "14"
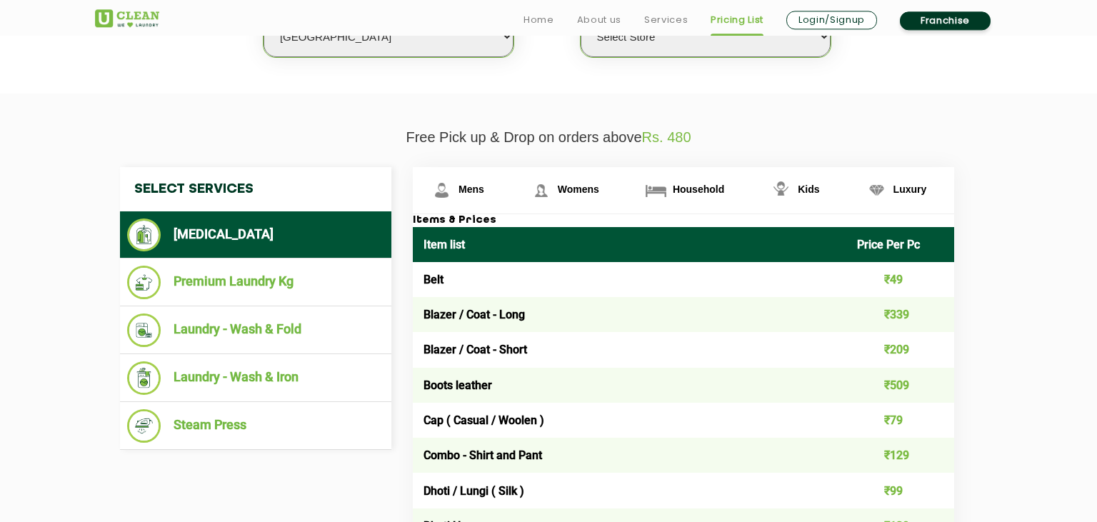
scroll to position [434, 0]
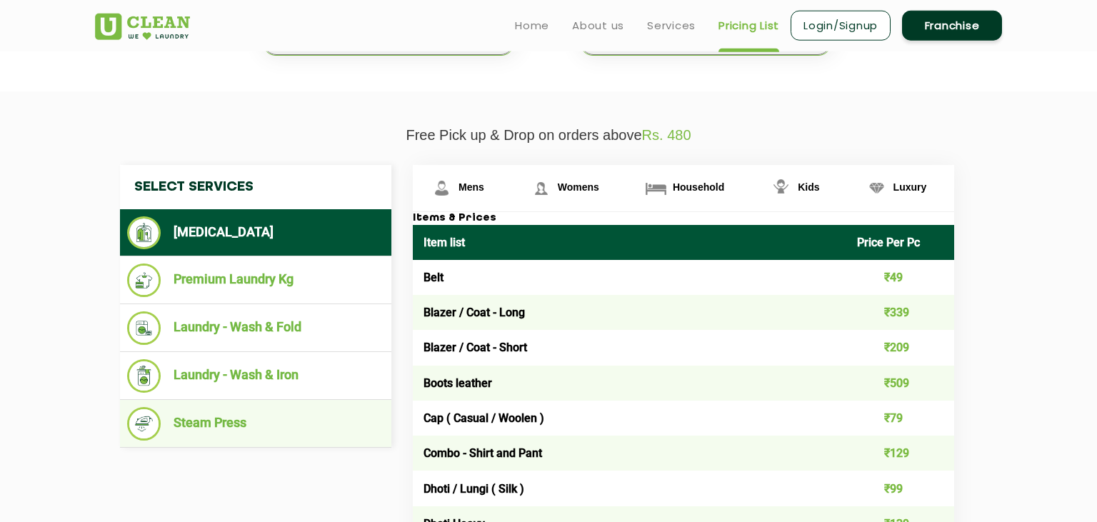
click at [279, 438] on li "Steam Press" at bounding box center [255, 424] width 257 height 34
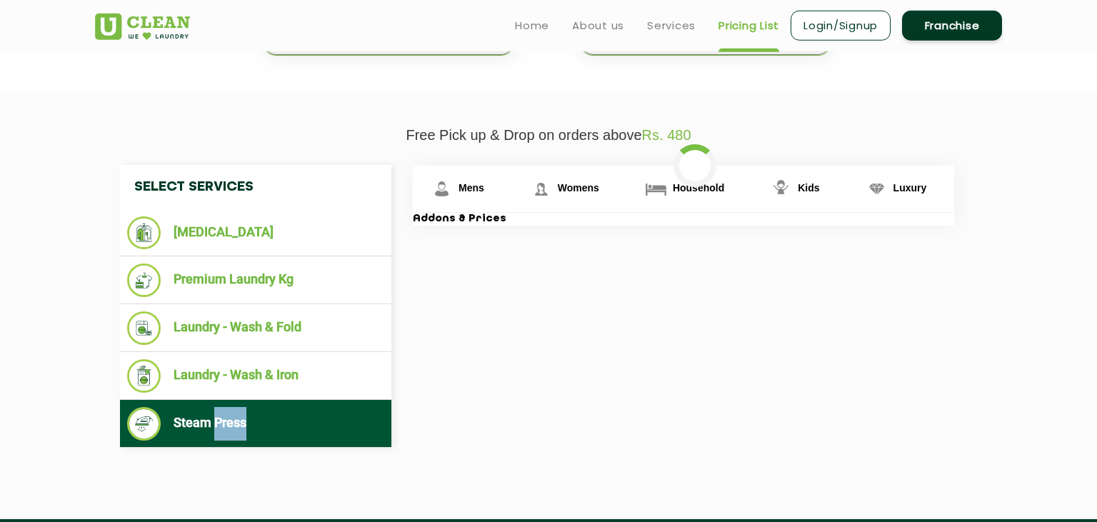
click at [279, 438] on li "Steam Press" at bounding box center [255, 424] width 257 height 34
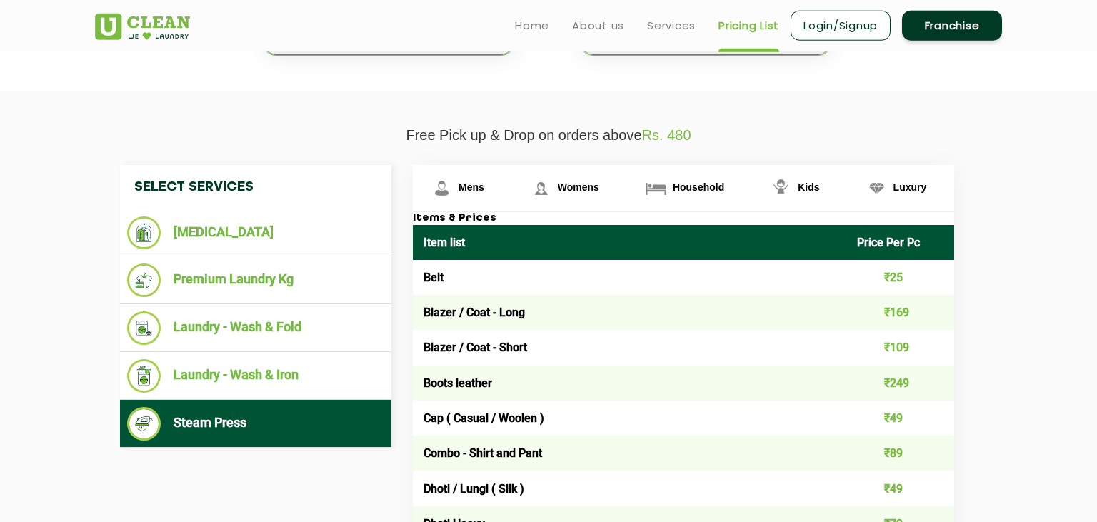
click at [895, 277] on td "₹25" at bounding box center [900, 277] width 109 height 35
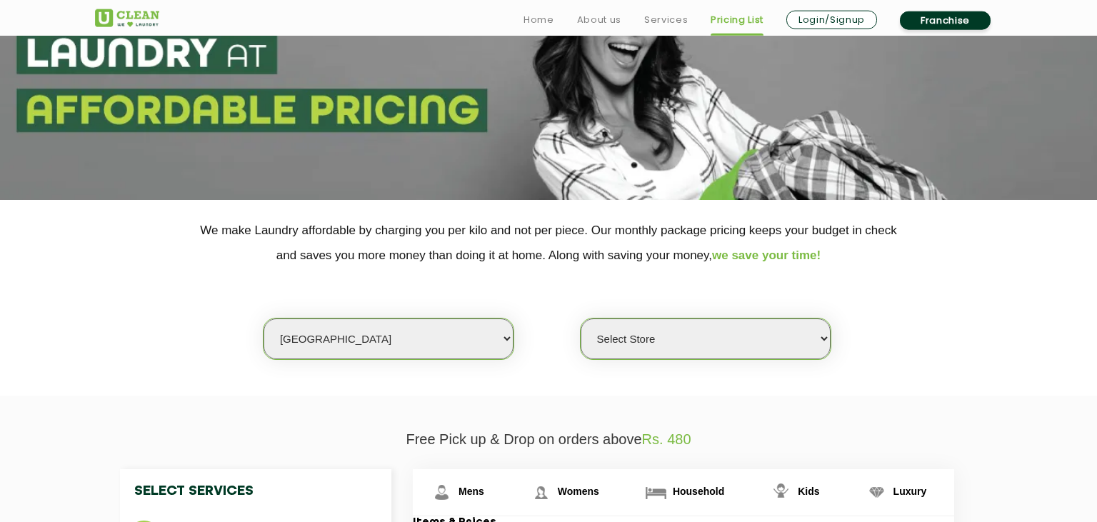
scroll to position [0, 0]
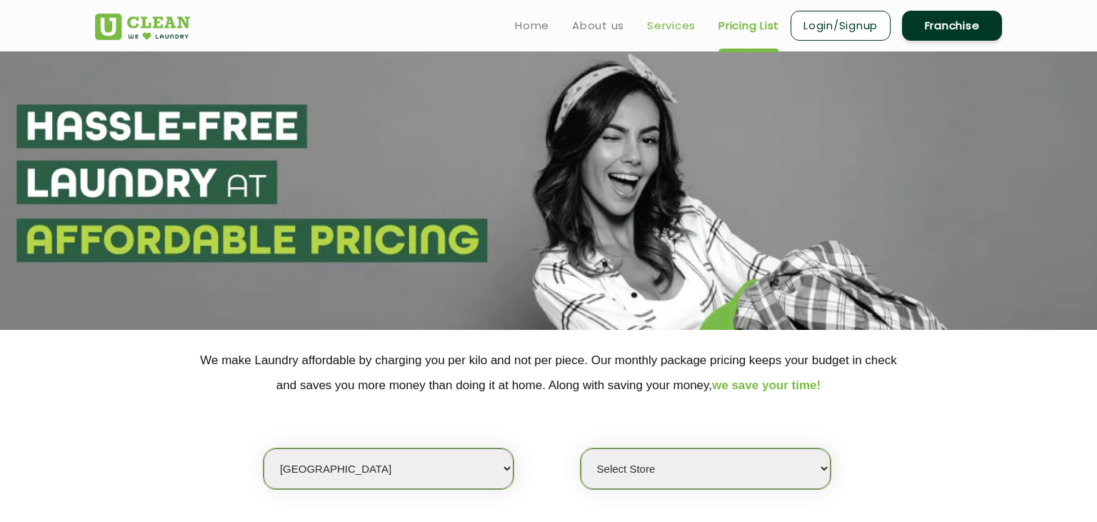
click at [664, 32] on link "Services" at bounding box center [671, 25] width 49 height 17
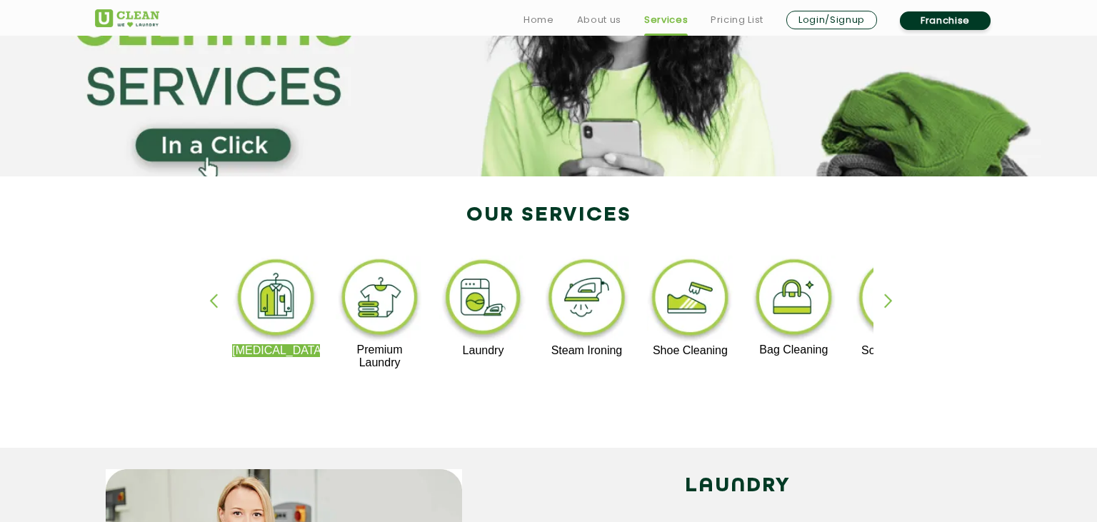
scroll to position [155, 0]
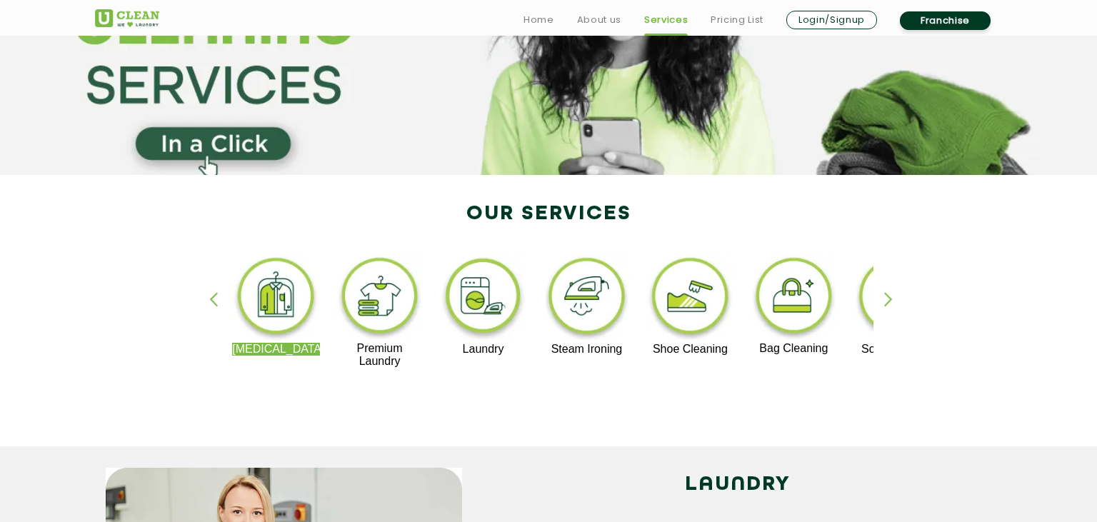
click at [890, 307] on div "button" at bounding box center [894, 311] width 21 height 39
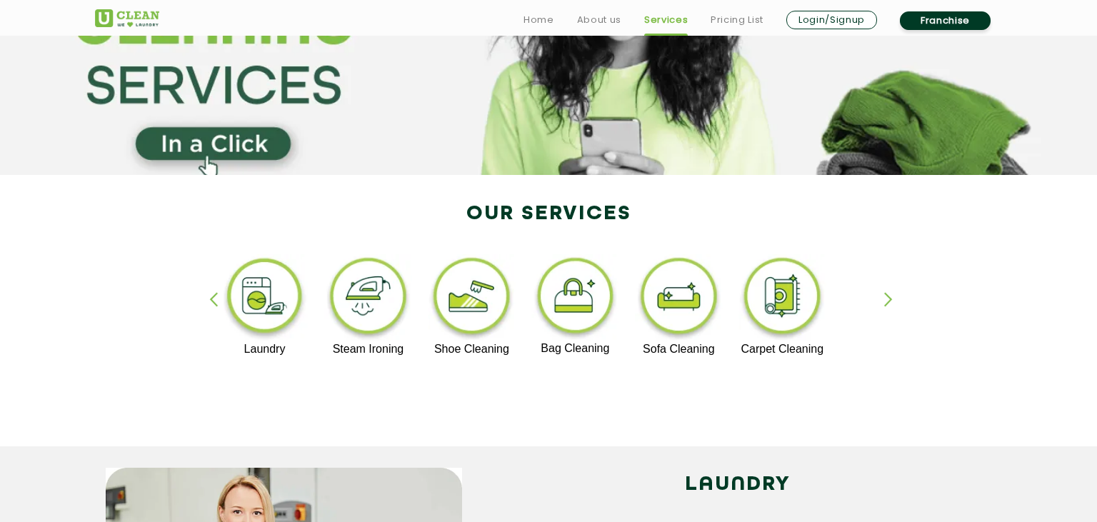
click at [208, 294] on div "[MEDICAL_DATA] Premium Laundry Laundry Steam Ironing Shoe Cleaning Bag Cleaning…" at bounding box center [548, 317] width 928 height 257
click at [212, 298] on div "button" at bounding box center [219, 311] width 21 height 39
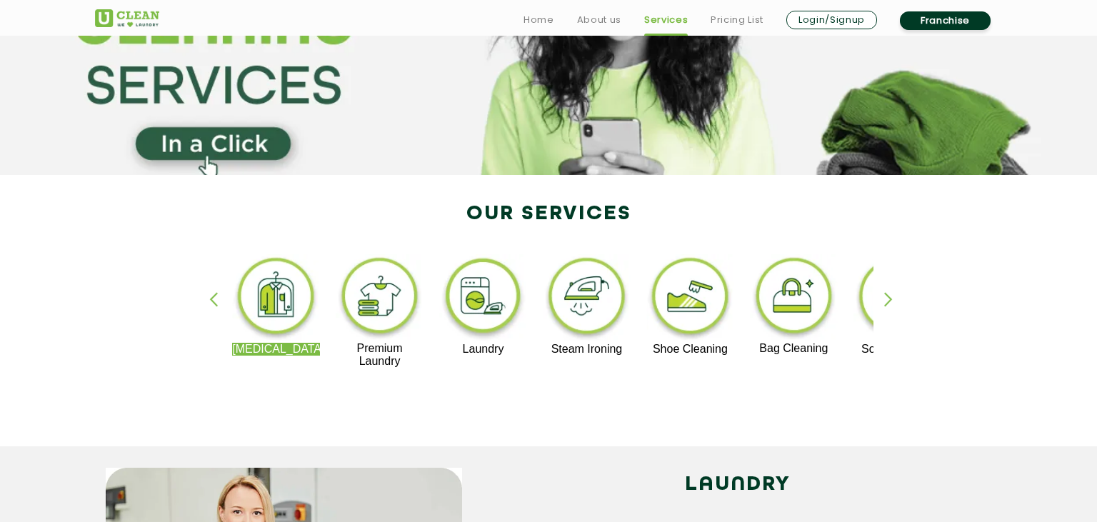
click at [886, 297] on div "button" at bounding box center [894, 311] width 21 height 39
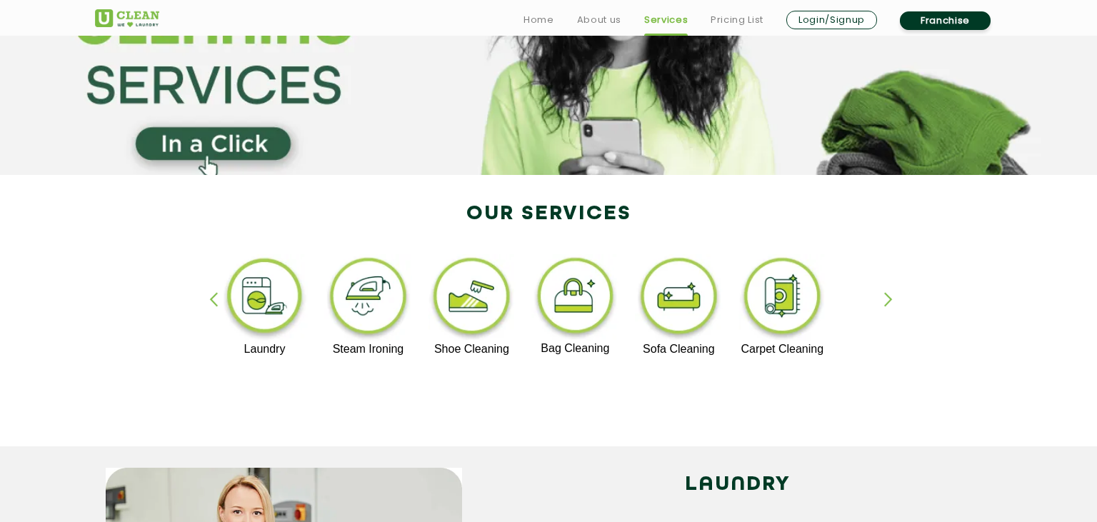
click at [886, 297] on div "button" at bounding box center [894, 311] width 21 height 39
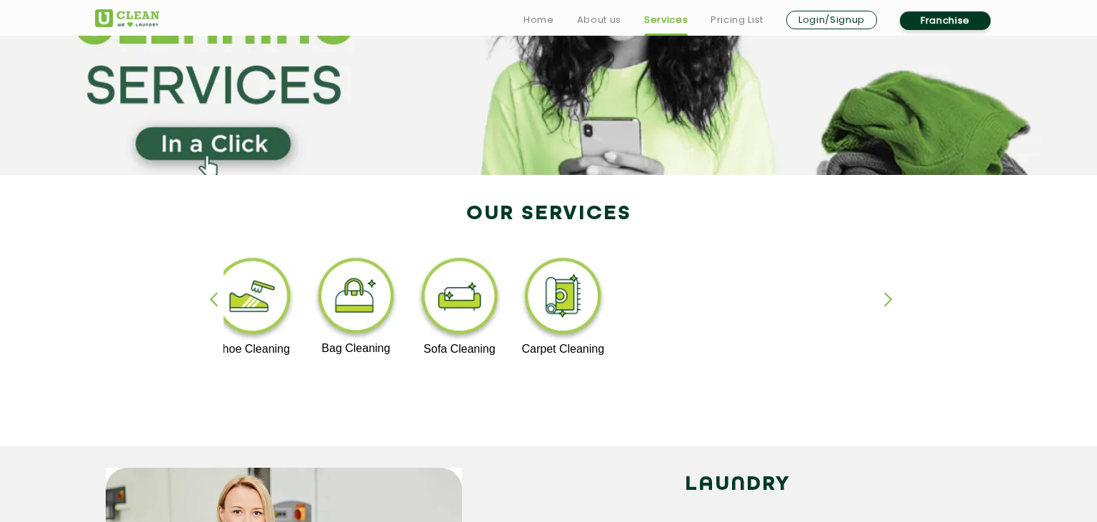
click at [217, 298] on div "button" at bounding box center [219, 311] width 21 height 39
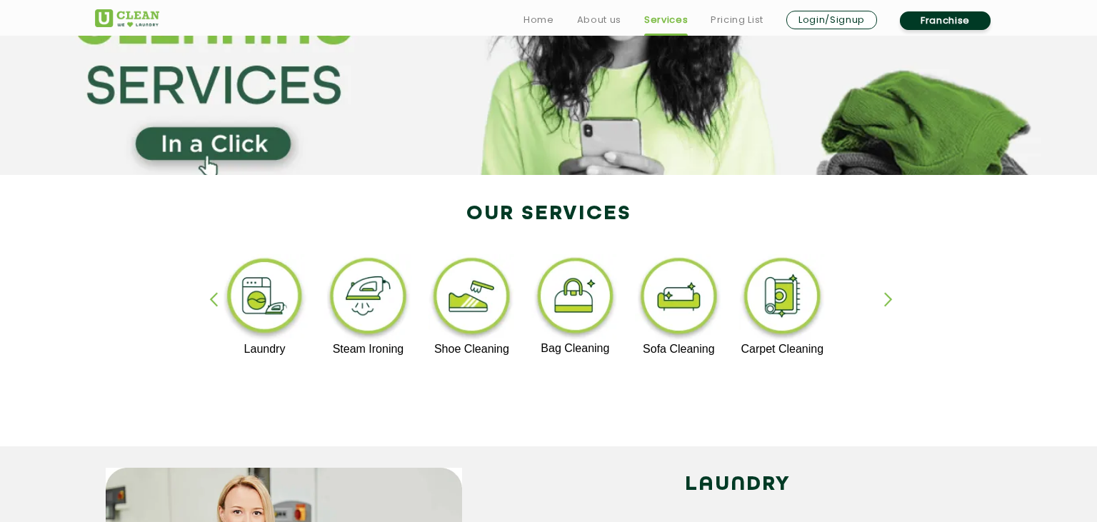
click at [217, 298] on div "button" at bounding box center [219, 311] width 21 height 39
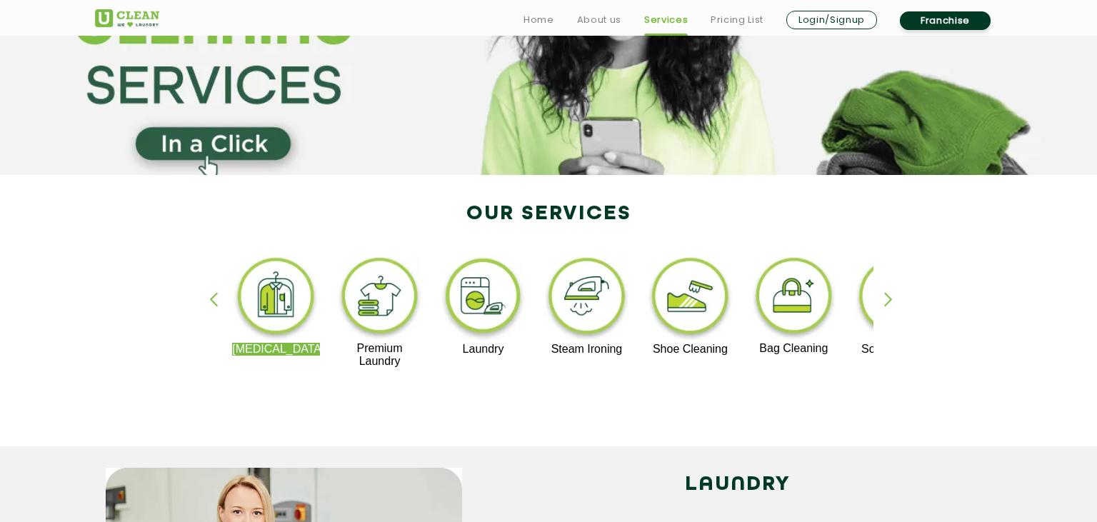
click at [303, 291] on img at bounding box center [276, 298] width 88 height 89
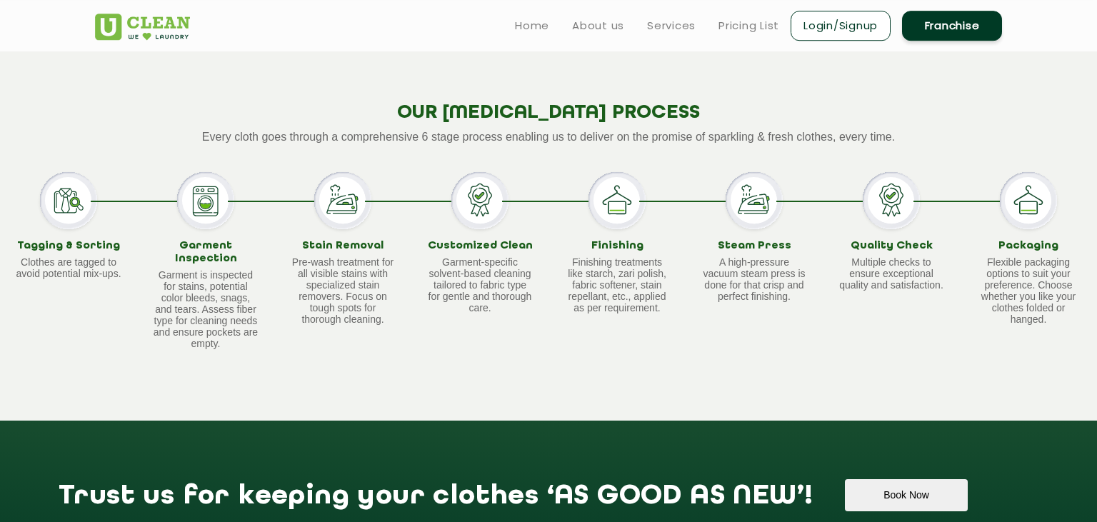
scroll to position [1062, 0]
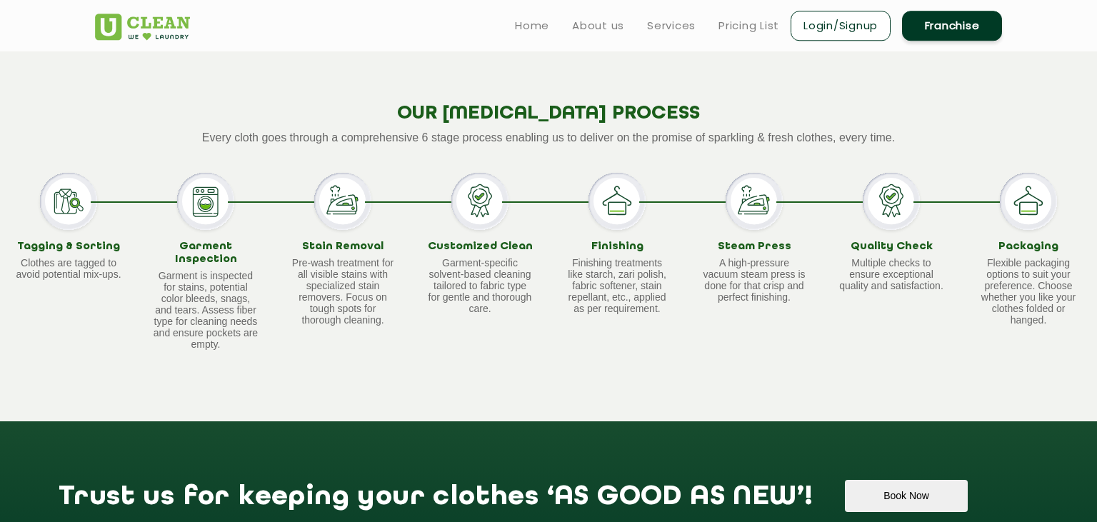
click at [91, 246] on h3 "Tagging & Sorting" at bounding box center [68, 247] width 107 height 13
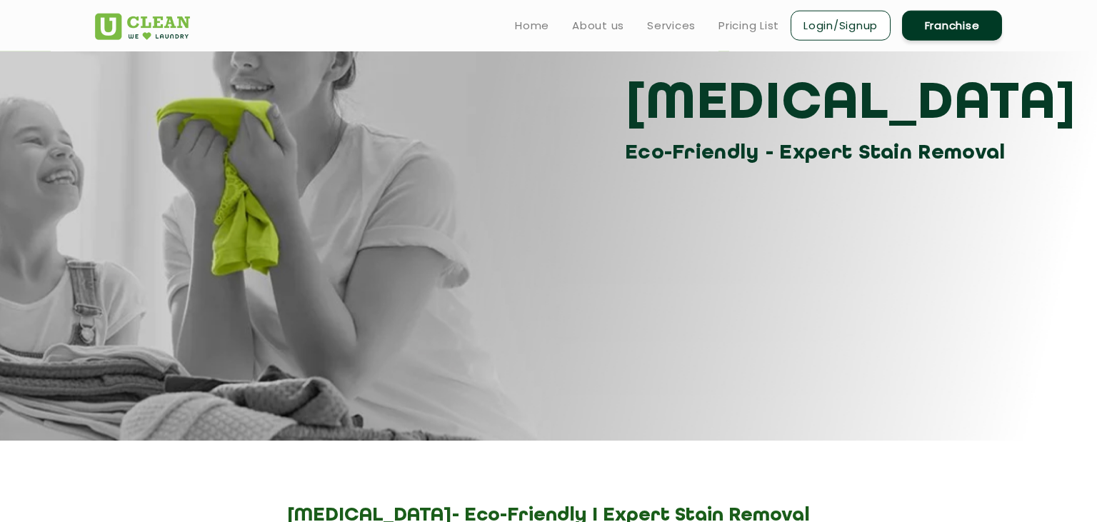
scroll to position [0, 0]
